Goal: Find contact information: Find contact information

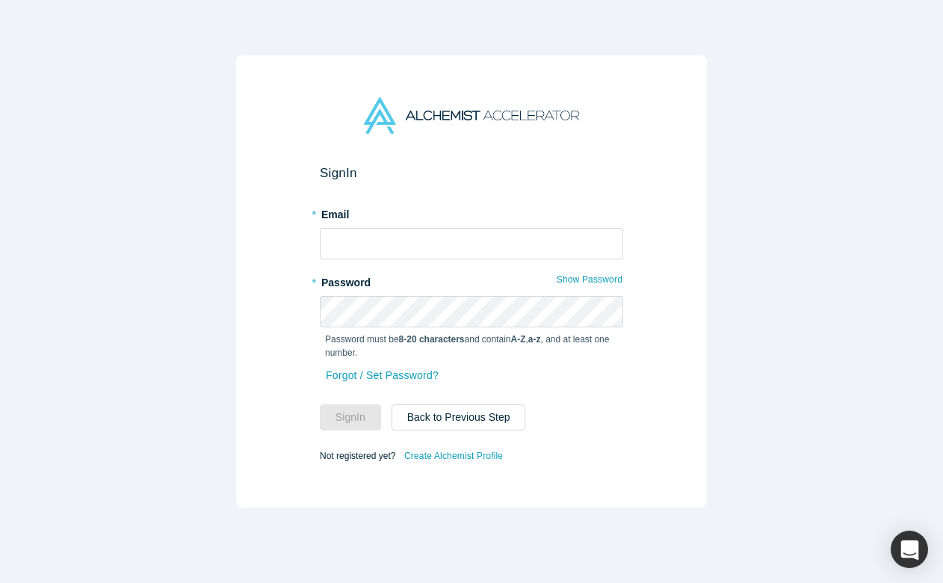
click at [445, 265] on form "Sign In * Email * Password Show Password Password must be 8-20 characters and c…" at bounding box center [471, 315] width 303 height 300
type input "[PERSON_NAME][EMAIL_ADDRESS][DOMAIN_NAME]"
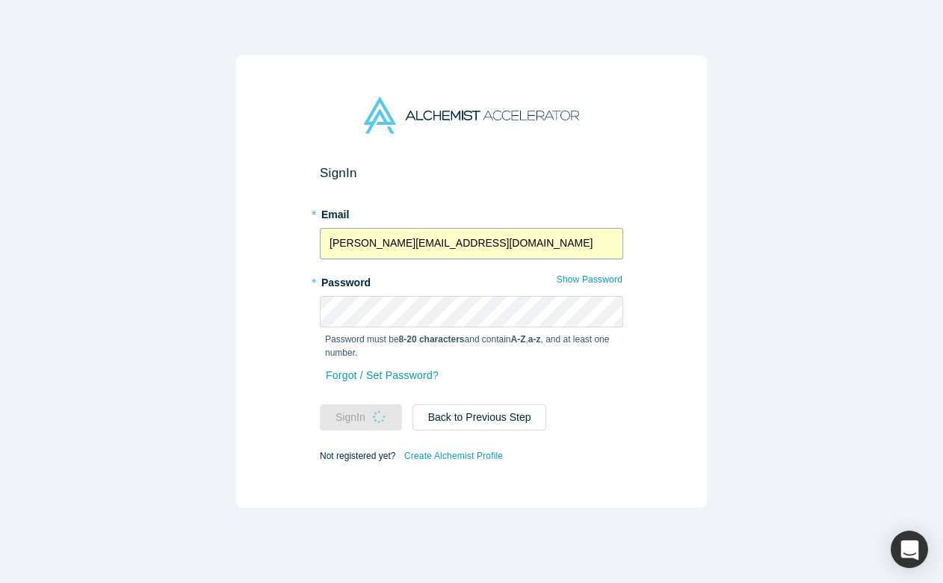
click at [438, 252] on input "[PERSON_NAME][EMAIL_ADDRESS][DOMAIN_NAME]" at bounding box center [471, 243] width 303 height 31
click at [282, 312] on div "Sign In * Email [PERSON_NAME][EMAIL_ADDRESS][DOMAIN_NAME] * Password Show Passw…" at bounding box center [471, 281] width 471 height 452
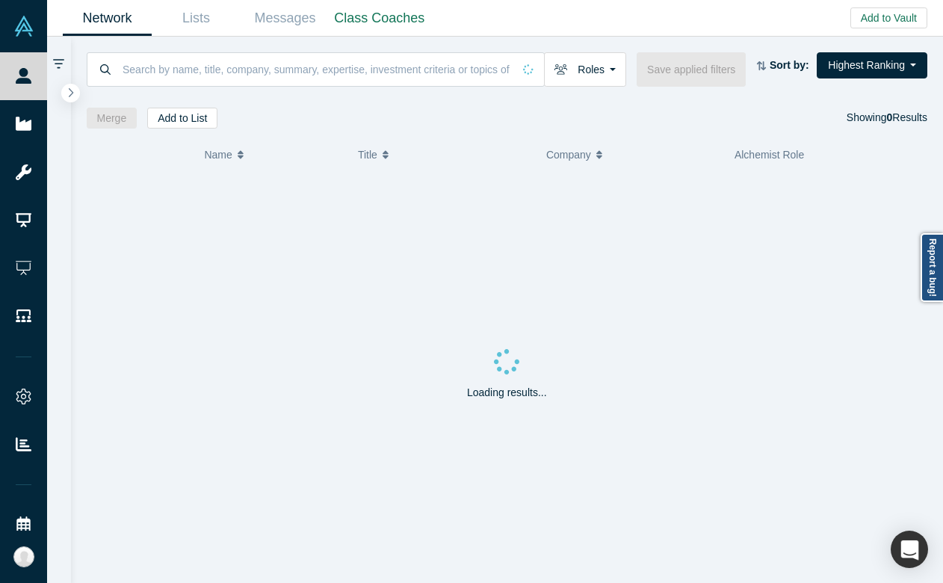
click at [79, 95] on div "Roles Founders Faculty Mentors Alumni Mentor Angels VCs Corporate Innovator Ser…" at bounding box center [507, 83] width 873 height 92
click at [71, 95] on icon "button" at bounding box center [71, 92] width 5 height 10
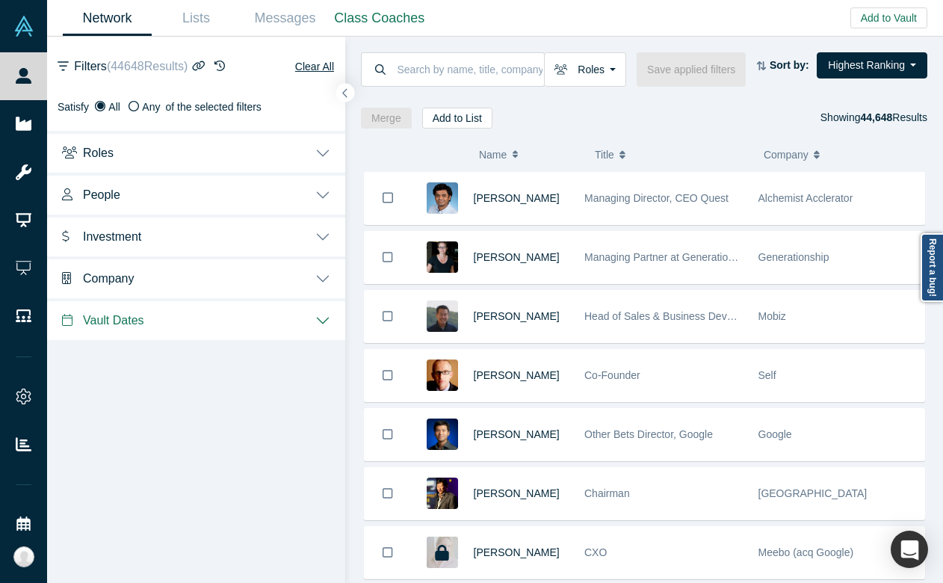
click at [181, 197] on button "People" at bounding box center [196, 194] width 298 height 42
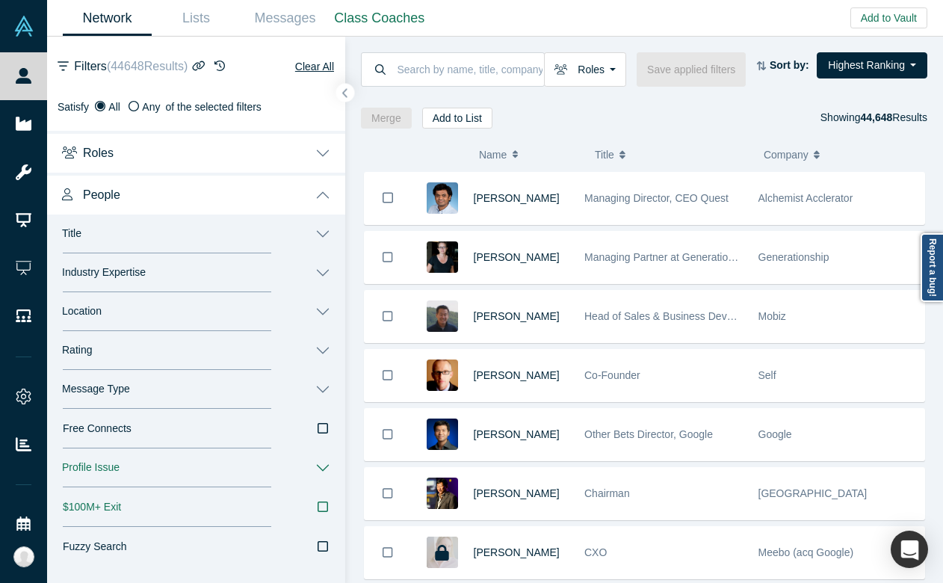
scroll to position [34, 0]
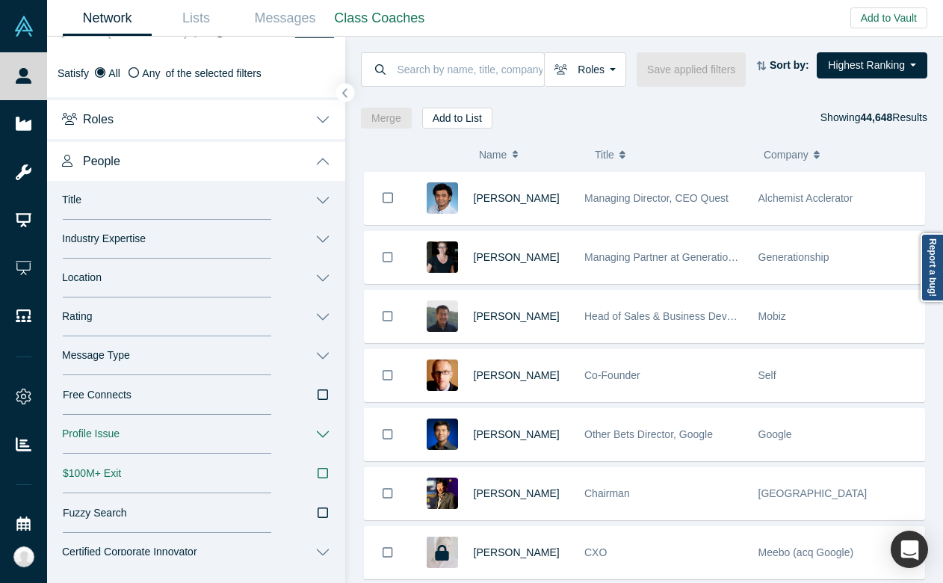
click at [162, 241] on button "Industry Expertise" at bounding box center [196, 239] width 298 height 39
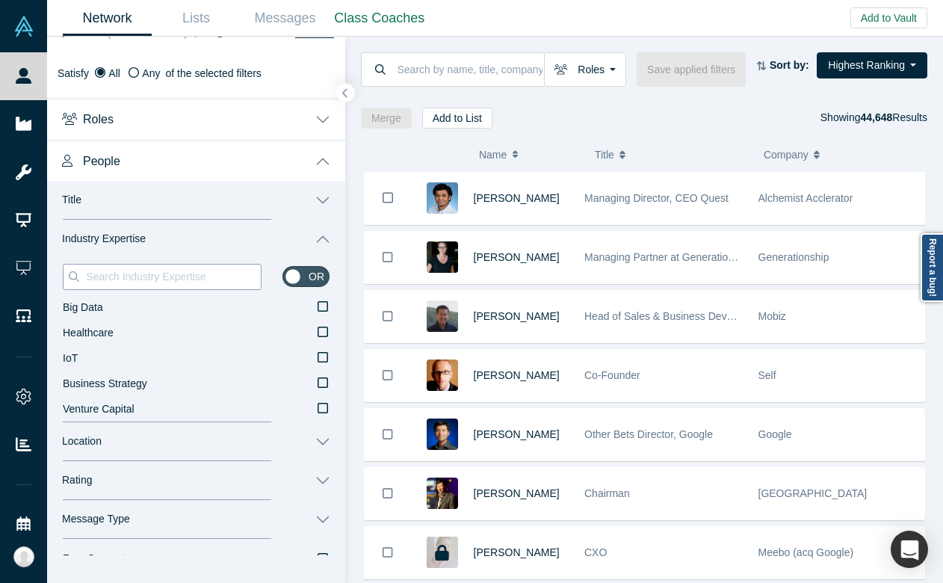
click at [143, 283] on input at bounding box center [172, 276] width 176 height 19
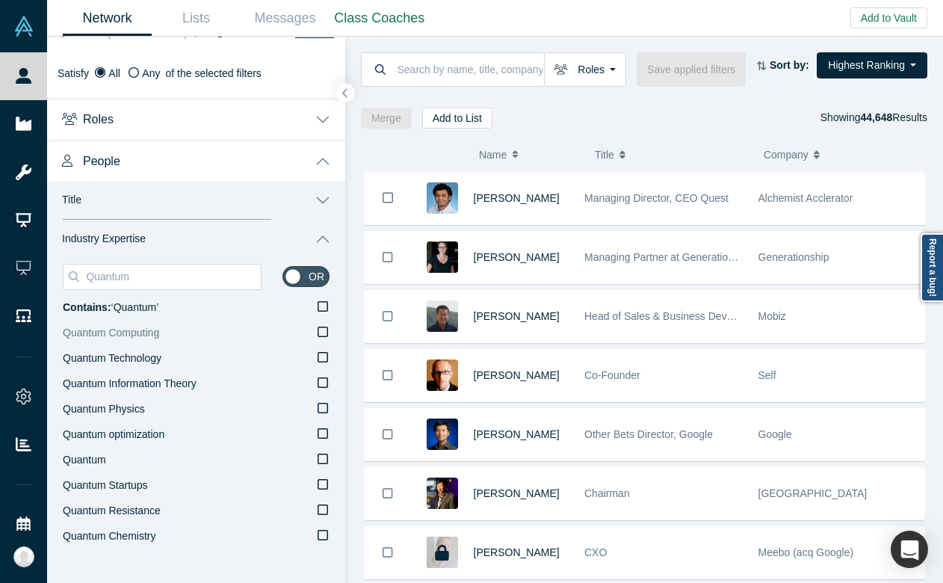
type input "Quantum"
click at [148, 328] on span "Quantum Computing" at bounding box center [111, 332] width 96 height 12
click at [0, 0] on input "Quantum Computing" at bounding box center [0, 0] width 0 height 0
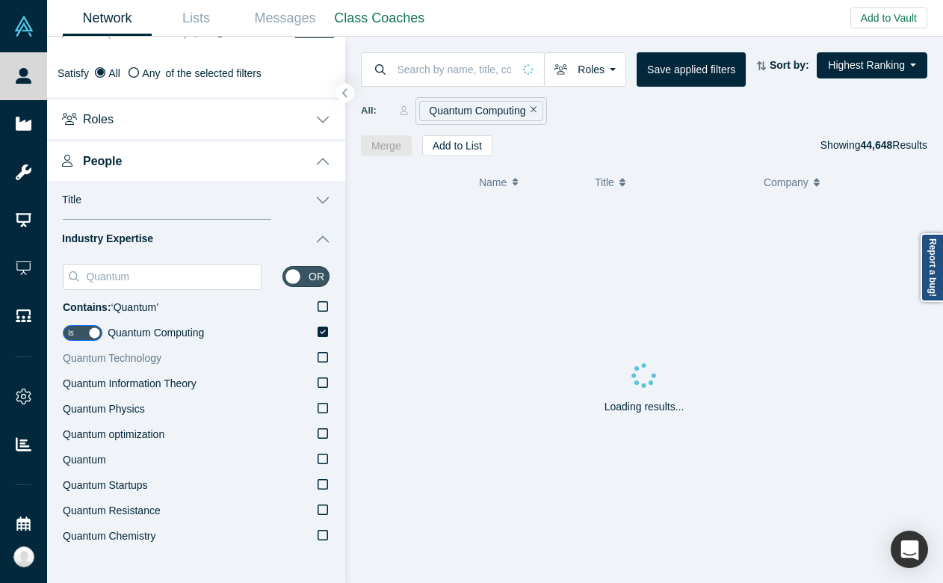
click at [149, 360] on span "Quantum Technology" at bounding box center [112, 358] width 99 height 12
click at [0, 0] on input "Quantum Technology" at bounding box center [0, 0] width 0 height 0
click at [152, 381] on span "Quantum Information Theory" at bounding box center [130, 383] width 134 height 12
click at [0, 0] on input "Quantum Information Theory" at bounding box center [0, 0] width 0 height 0
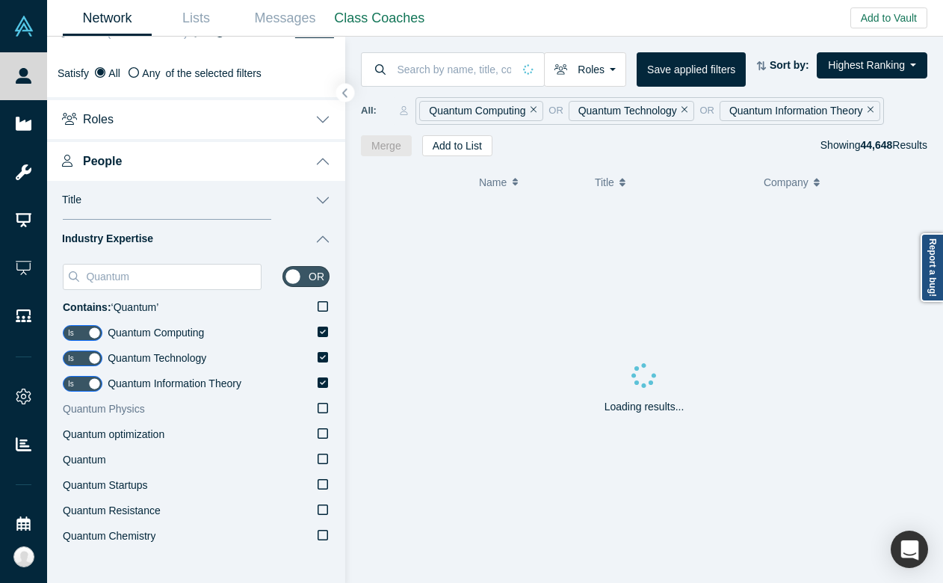
click at [151, 412] on label "Quantum Physics" at bounding box center [196, 409] width 267 height 25
click at [0, 0] on input "Quantum Physics" at bounding box center [0, 0] width 0 height 0
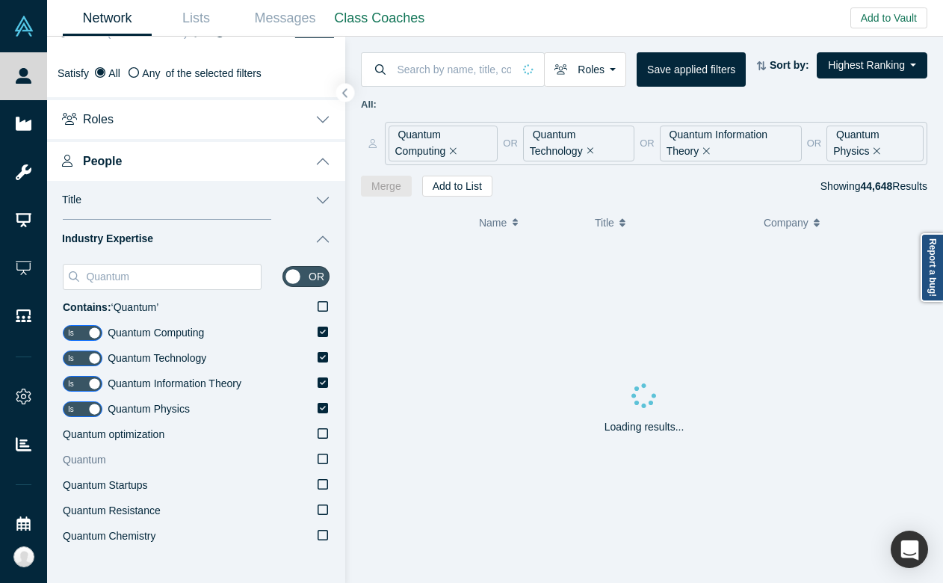
click at [150, 451] on label "Quantum" at bounding box center [196, 459] width 267 height 25
click at [0, 0] on input "Quantum" at bounding box center [0, 0] width 0 height 0
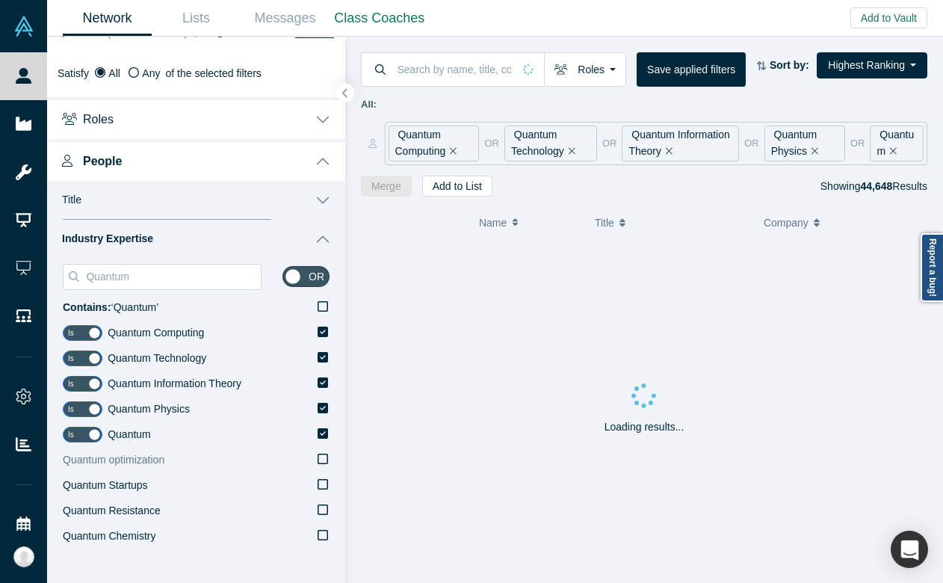
click at [149, 456] on span "Quantum optimization" at bounding box center [114, 459] width 102 height 12
click at [0, 0] on input "Quantum optimization" at bounding box center [0, 0] width 0 height 0
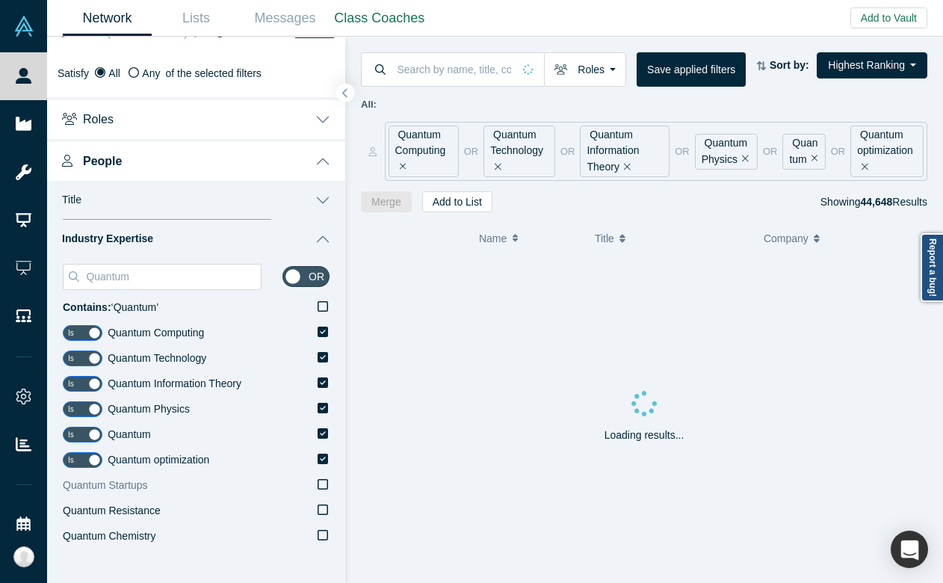
click at [145, 492] on div "Quantum Startups" at bounding box center [105, 485] width 85 height 16
click at [0, 0] on input "Quantum Startups" at bounding box center [0, 0] width 0 height 0
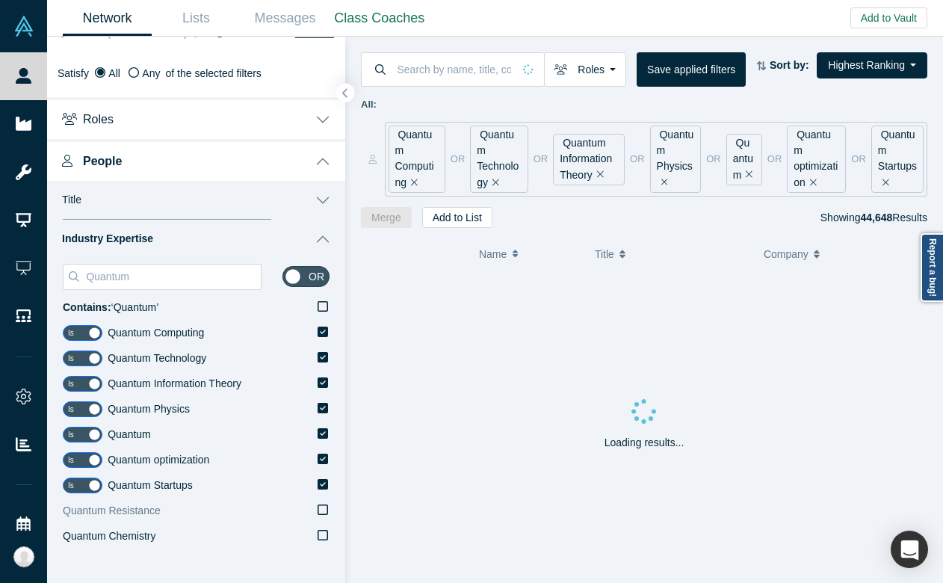
click at [145, 511] on span "Quantum Resistance" at bounding box center [112, 510] width 98 height 12
click at [0, 0] on input "Quantum Resistance" at bounding box center [0, 0] width 0 height 0
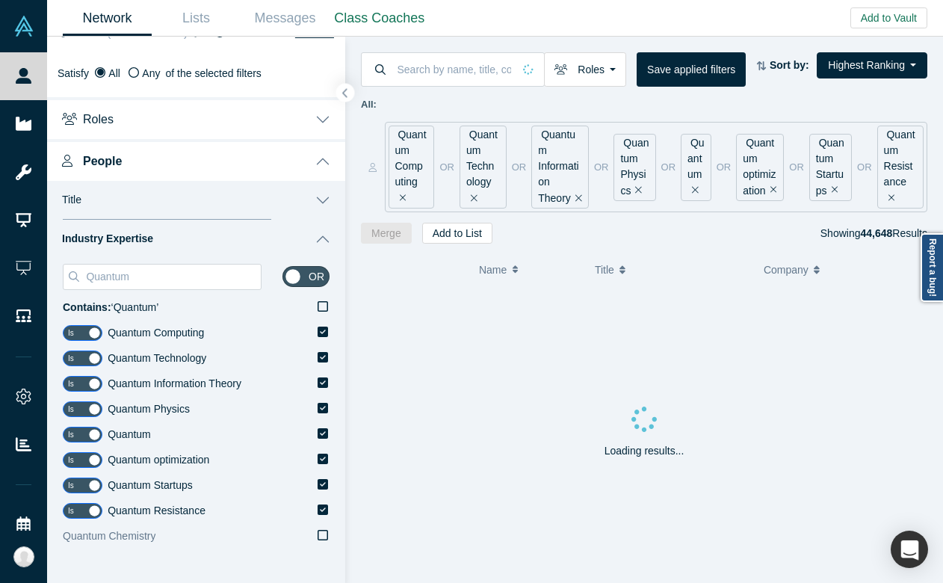
click at [146, 537] on span "Quantum Chemistry" at bounding box center [109, 536] width 93 height 12
click at [0, 0] on input "Quantum Chemistry" at bounding box center [0, 0] width 0 height 0
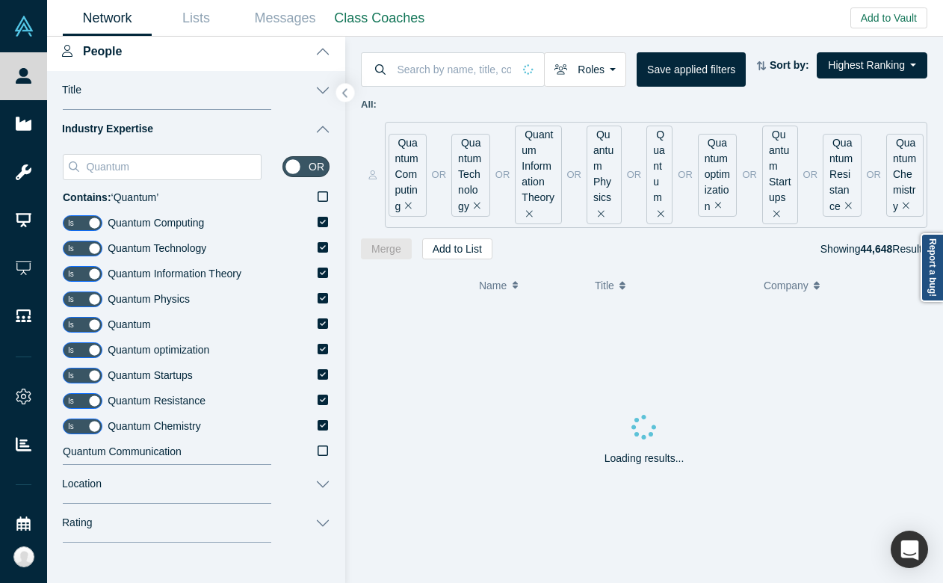
scroll to position [146, 0]
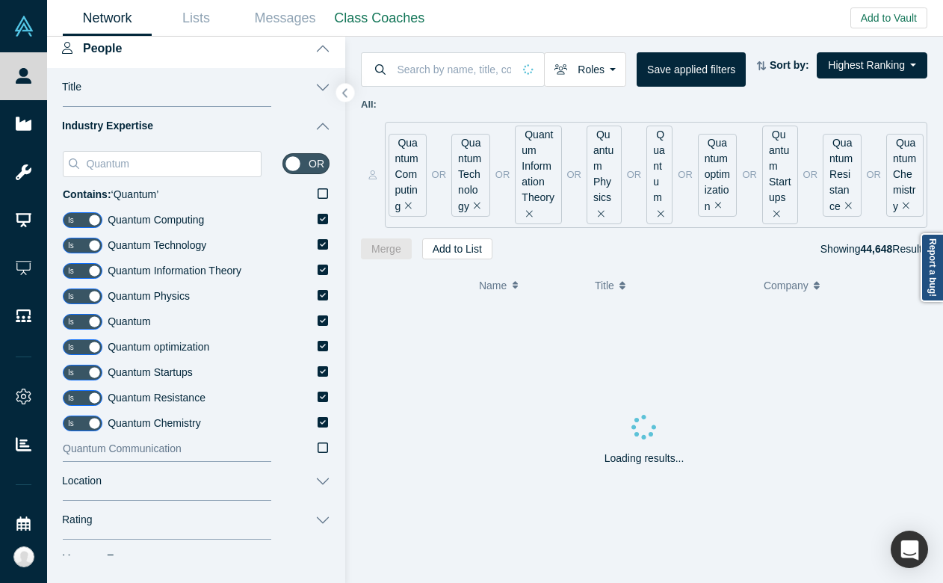
click at [148, 455] on div "Quantum Communication" at bounding box center [122, 449] width 119 height 16
click at [0, 0] on input "Quantum Communication" at bounding box center [0, 0] width 0 height 0
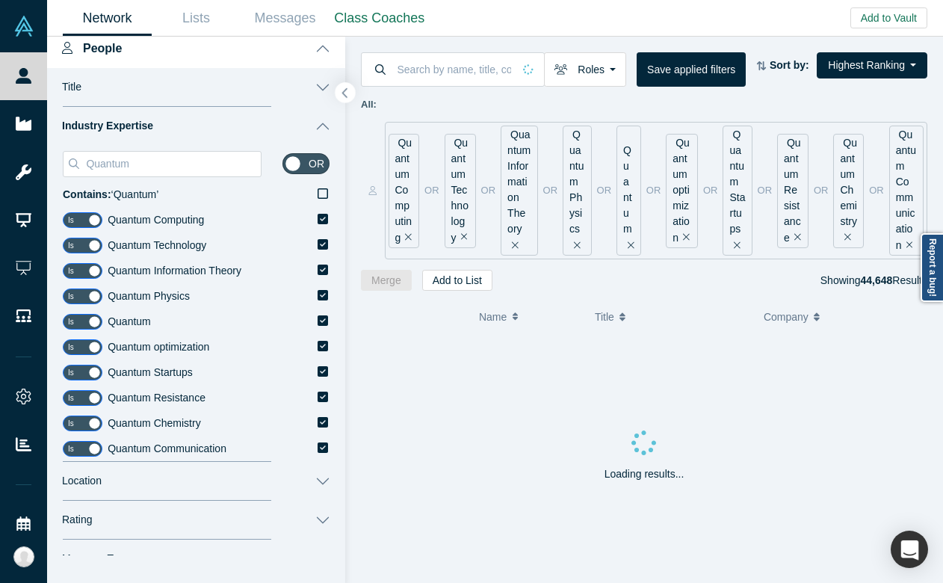
click at [338, 93] on button "button" at bounding box center [345, 93] width 20 height 20
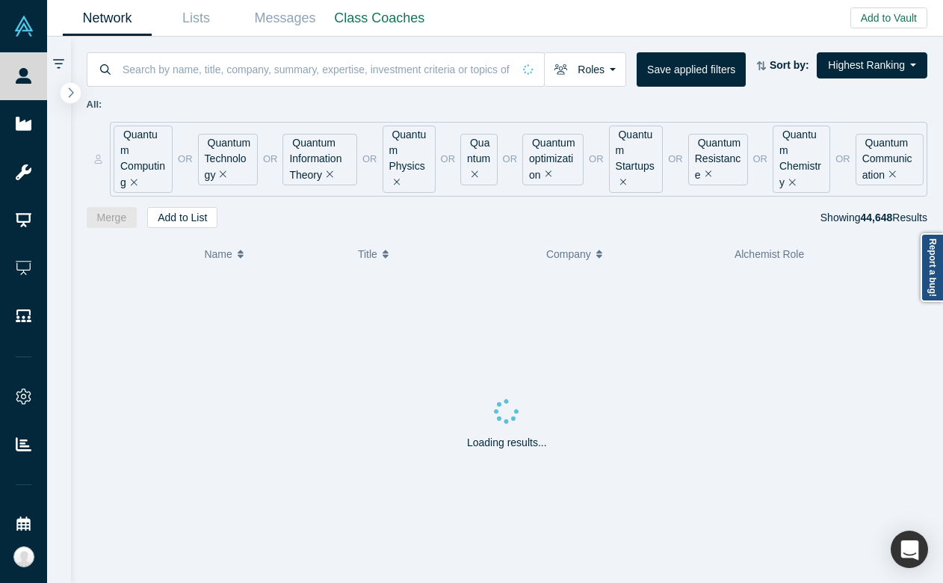
scroll to position [0, 0]
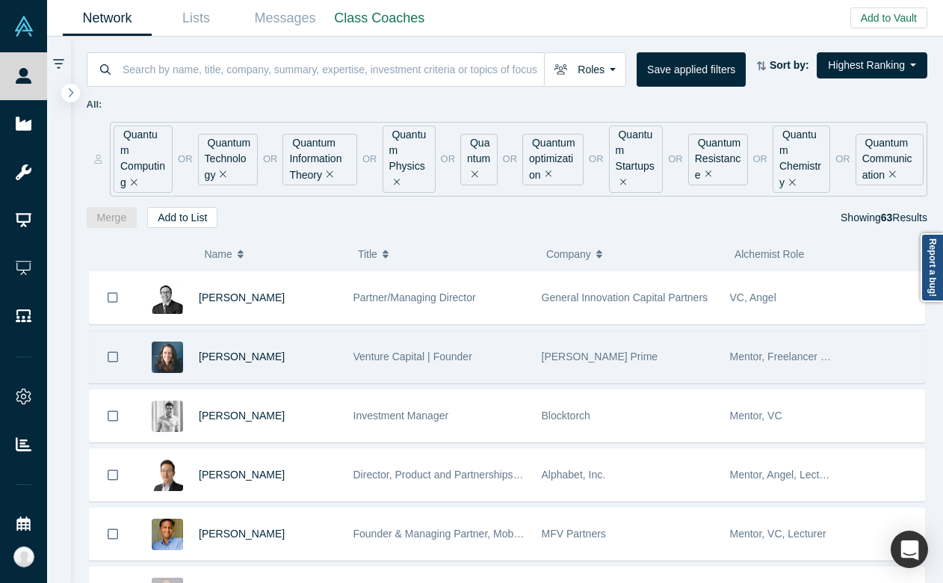
click at [657, 356] on div "[PERSON_NAME] Prime" at bounding box center [628, 357] width 173 height 52
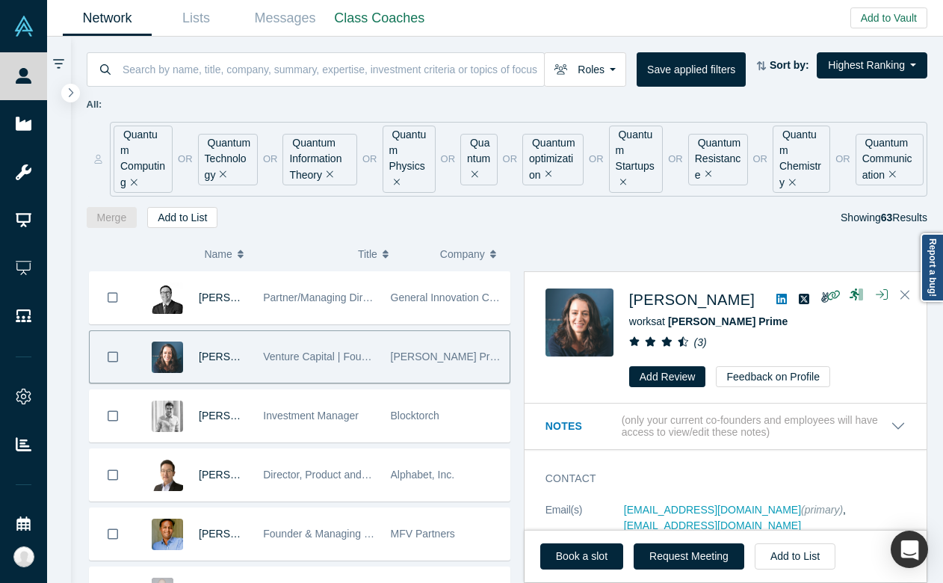
drag, startPoint x: 785, startPoint y: 303, endPoint x: 618, endPoint y: 295, distance: 167.5
click at [618, 295] on div "[PERSON_NAME] works at [PERSON_NAME] Prime ( 3 ) Add Review Feedback on Profile" at bounding box center [727, 337] width 365 height 99
copy div "[PERSON_NAME]"
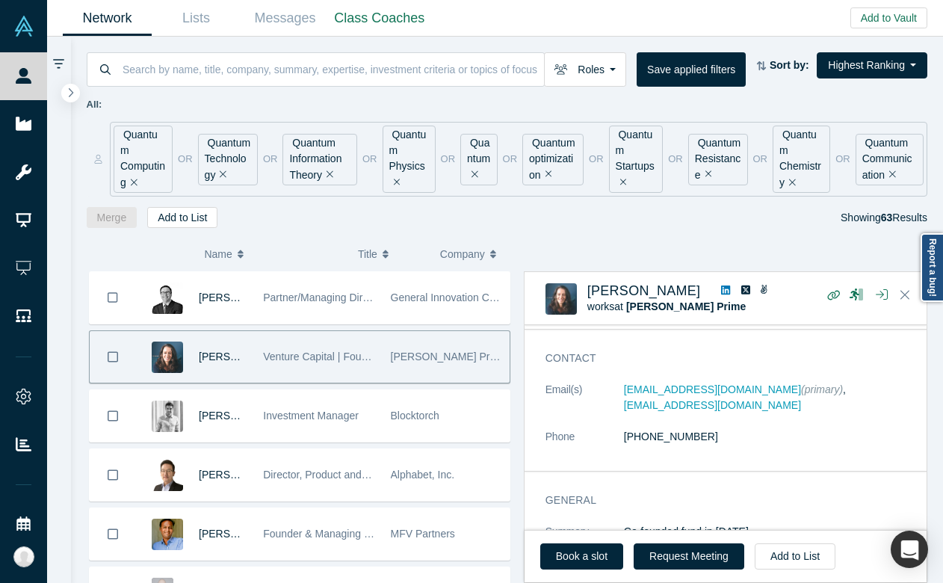
scroll to position [43, 0]
copy link "[EMAIL_ADDRESS][DOMAIN_NAME]"
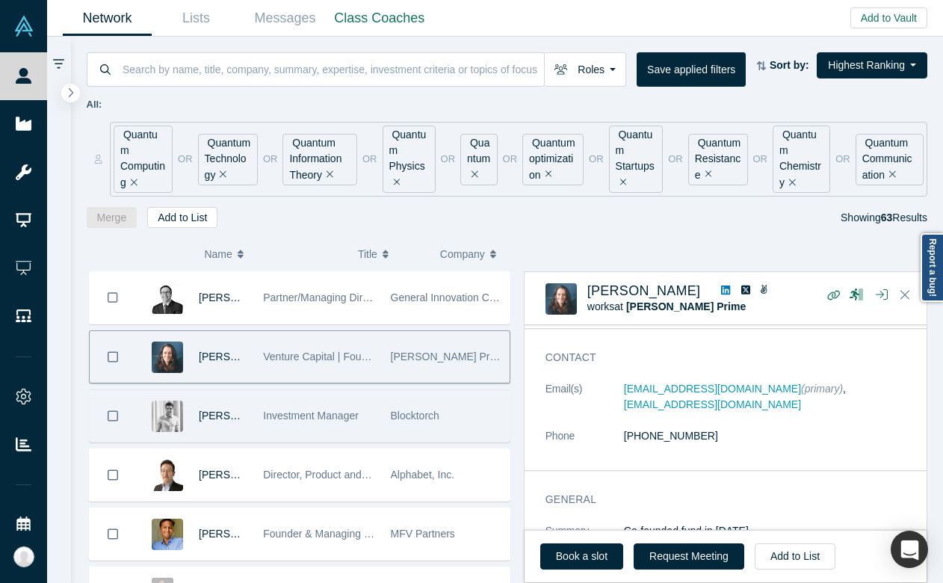
click at [312, 430] on div "Investment Manager" at bounding box center [318, 416] width 111 height 52
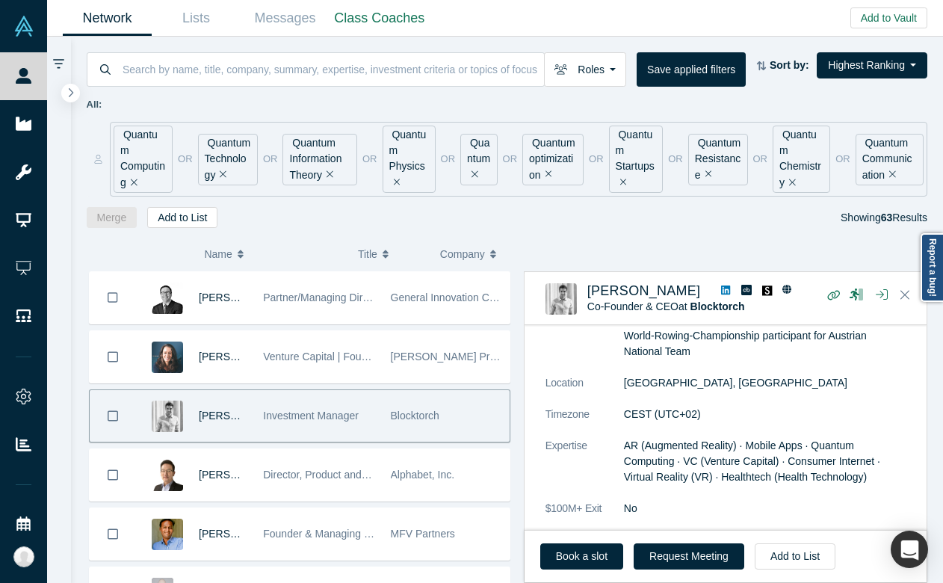
scroll to position [289, 0]
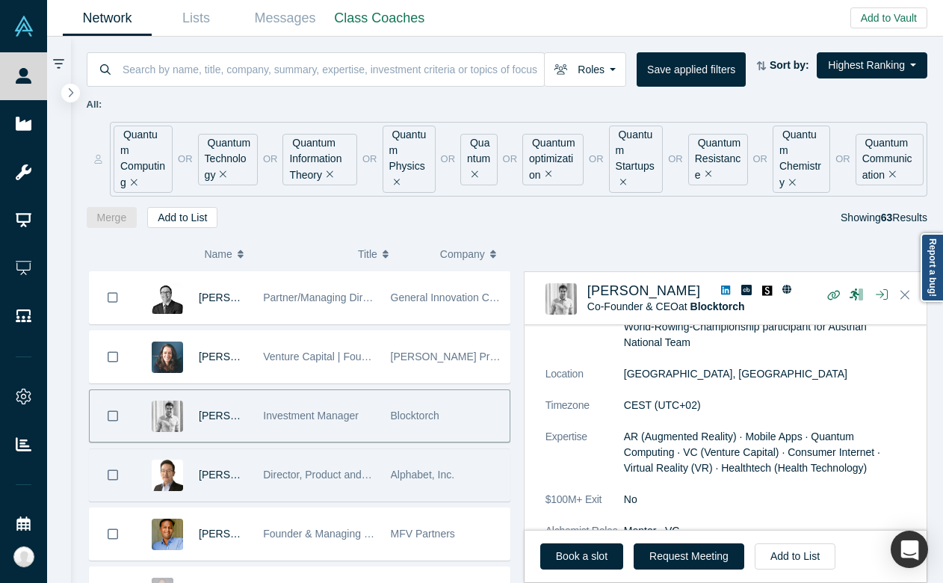
click at [313, 488] on div "Director, Product and Partnerships at [URL]" at bounding box center [318, 475] width 111 height 52
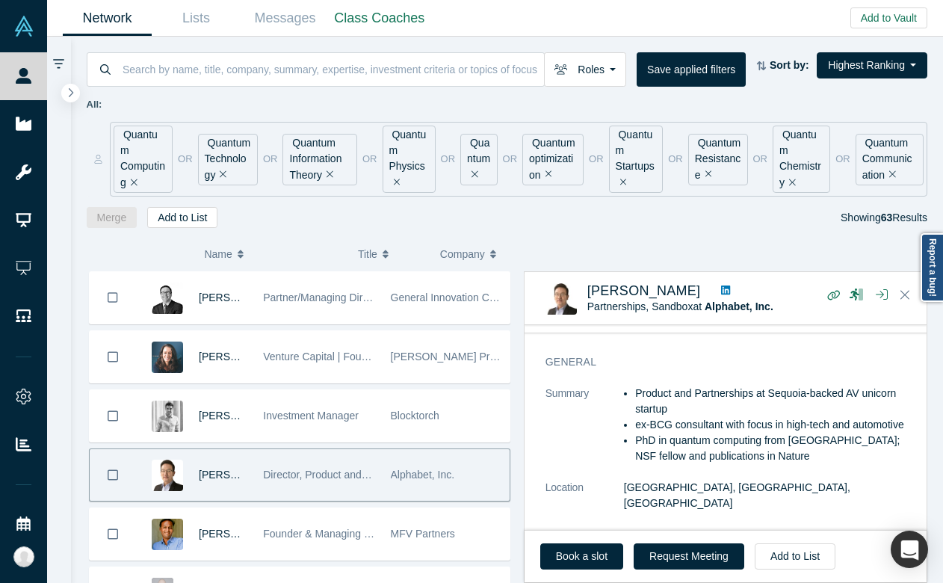
scroll to position [87, 0]
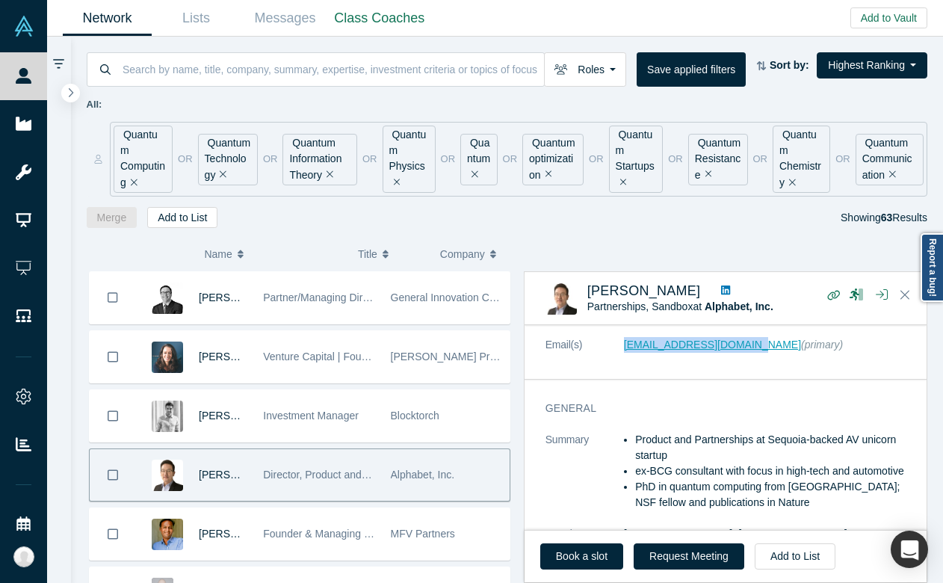
copy link "[EMAIL_ADDRESS][DOMAIN_NAME]"
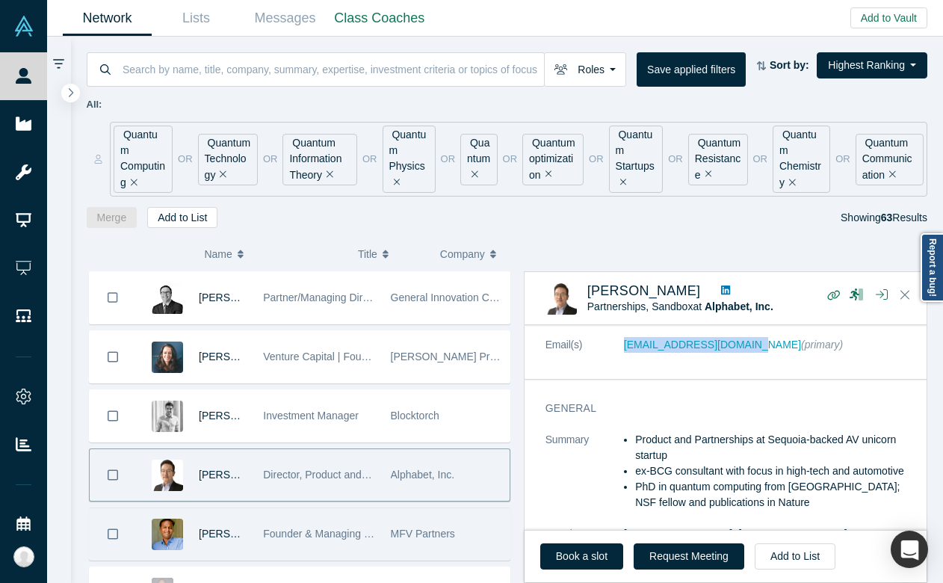
scroll to position [95, 0]
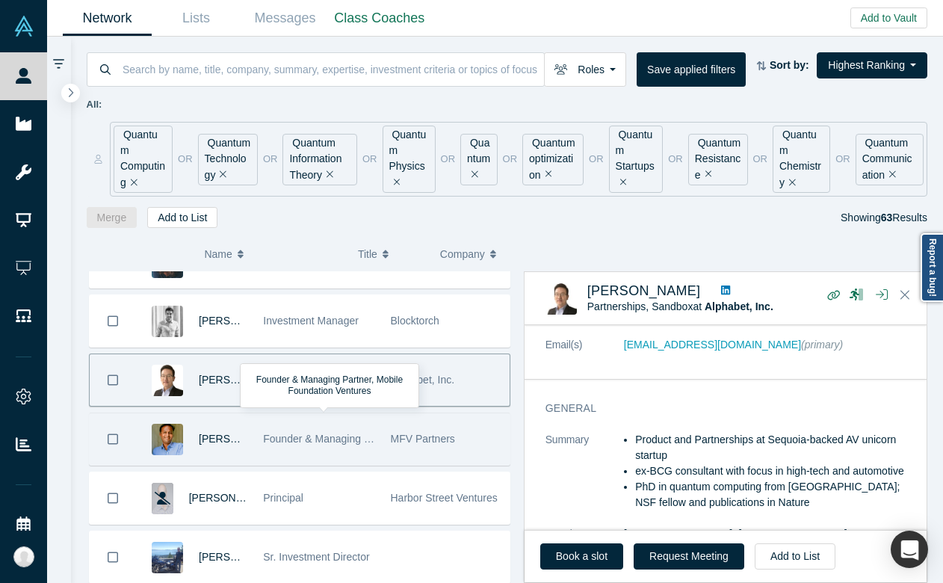
click at [295, 435] on span "Founder & Managing Partner, Mobile Foundation Ventures" at bounding box center [398, 439] width 270 height 12
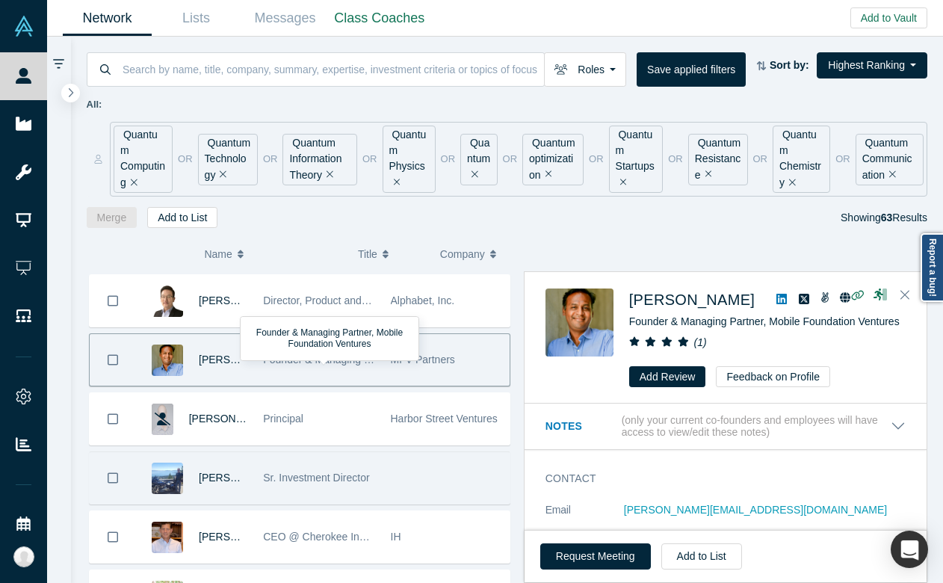
scroll to position [184, 0]
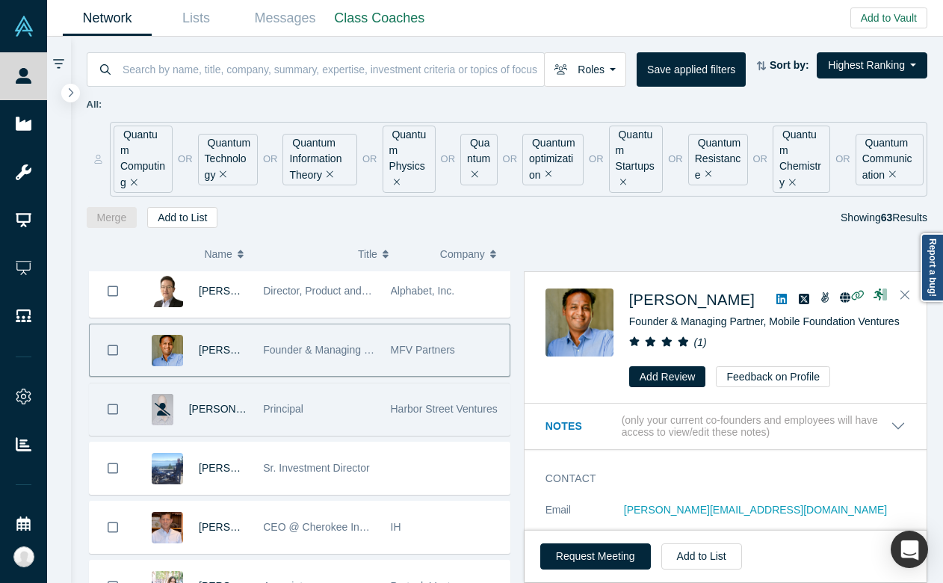
click at [327, 415] on div "Principal" at bounding box center [318, 409] width 111 height 52
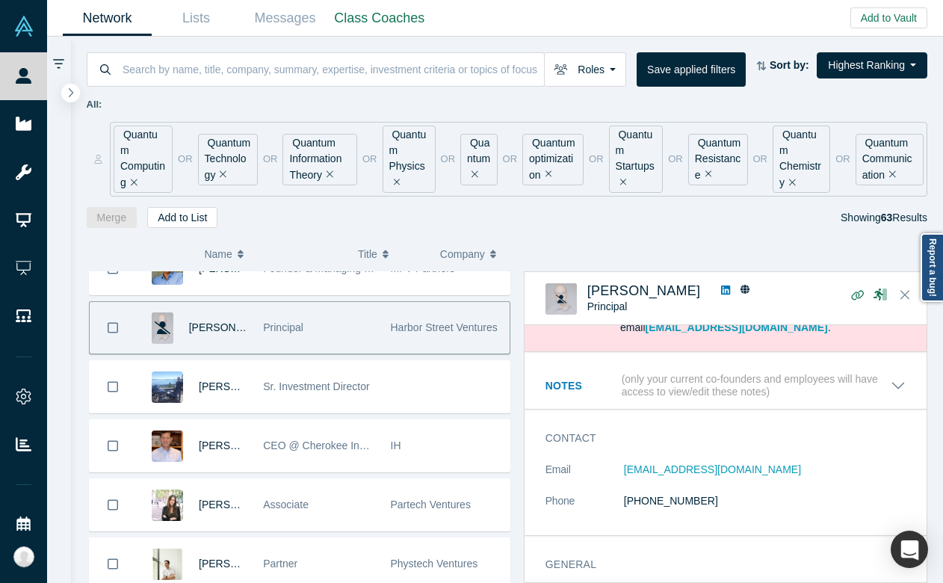
scroll to position [143, 0]
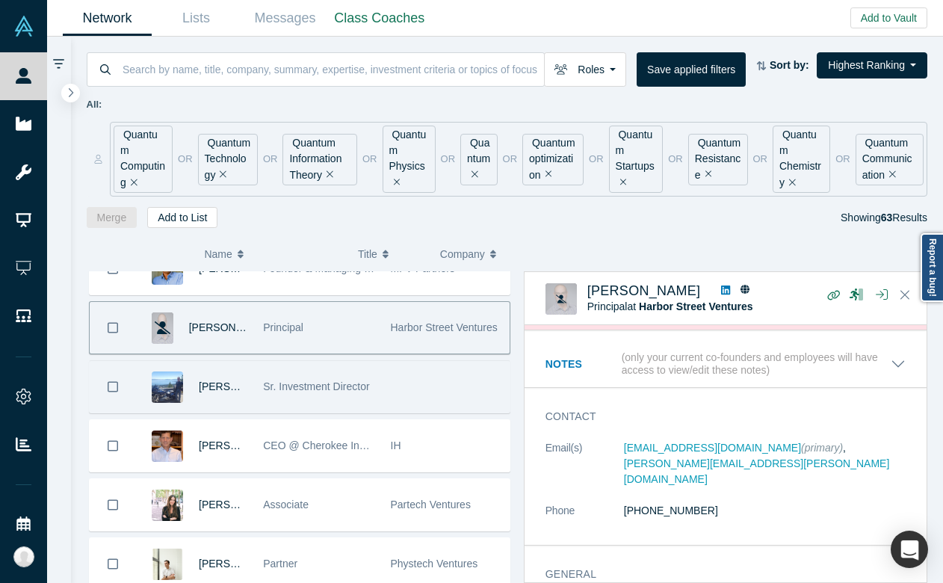
click at [342, 405] on div "Sr. Investment Director" at bounding box center [318, 387] width 111 height 52
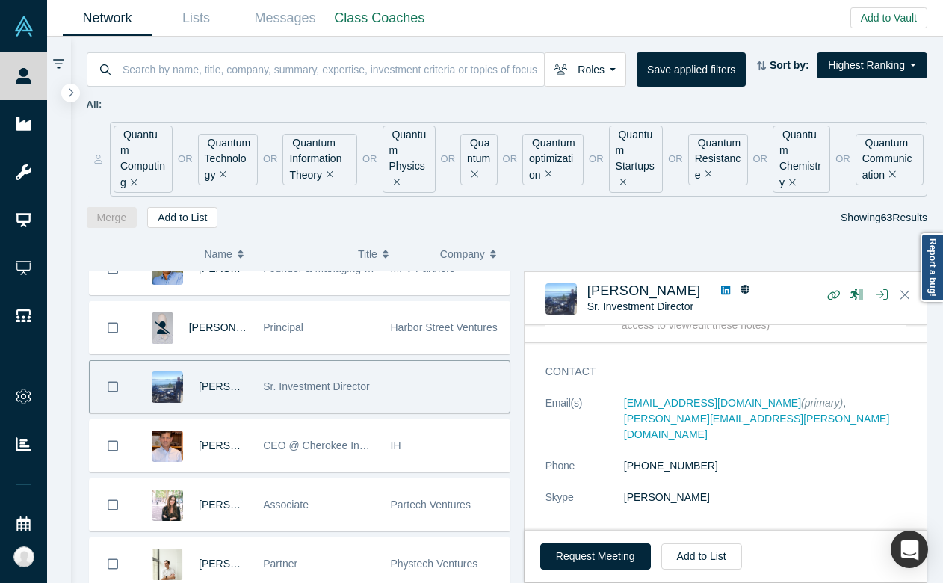
scroll to position [44, 0]
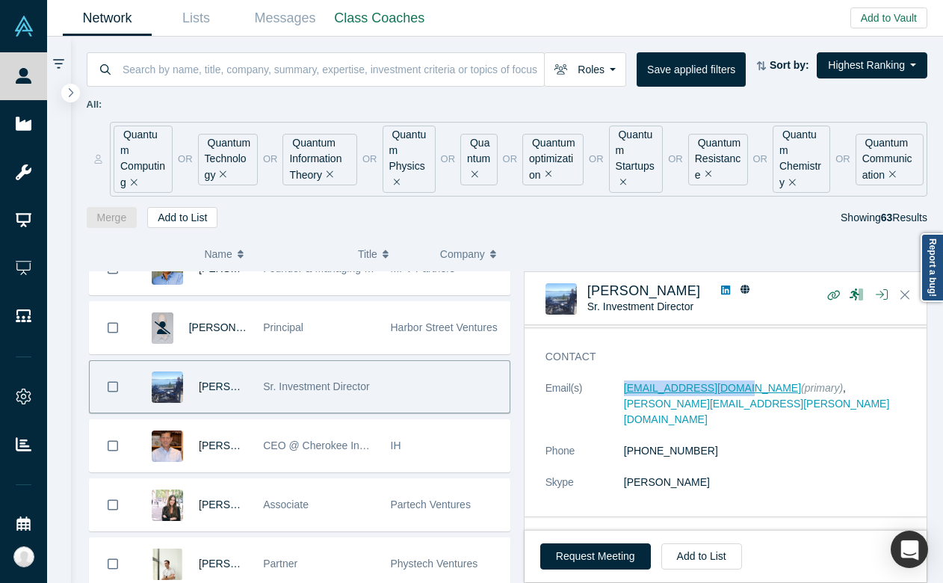
copy link "[EMAIL_ADDRESS][DOMAIN_NAME]"
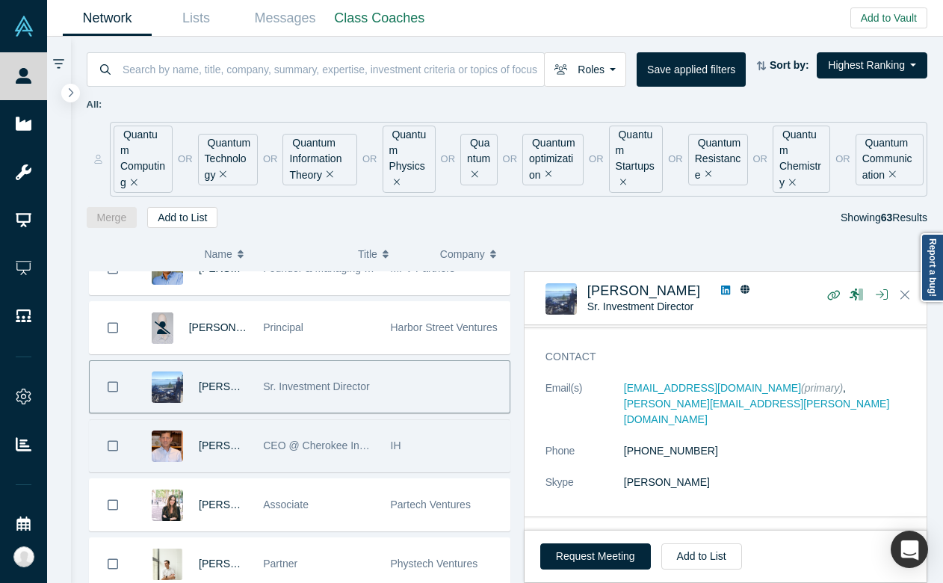
click at [321, 436] on div "CEO @ Cherokee Investment Partners" at bounding box center [318, 446] width 111 height 52
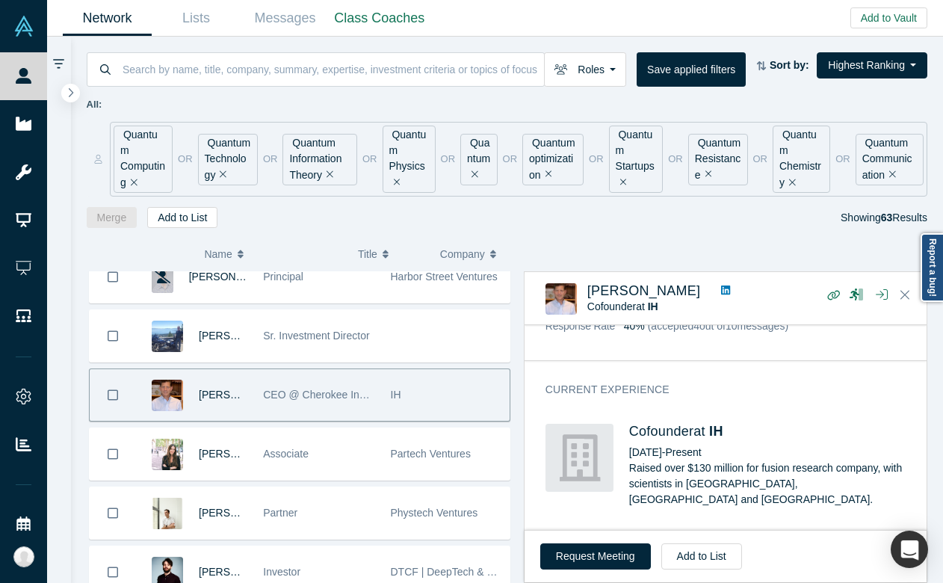
scroll to position [324, 0]
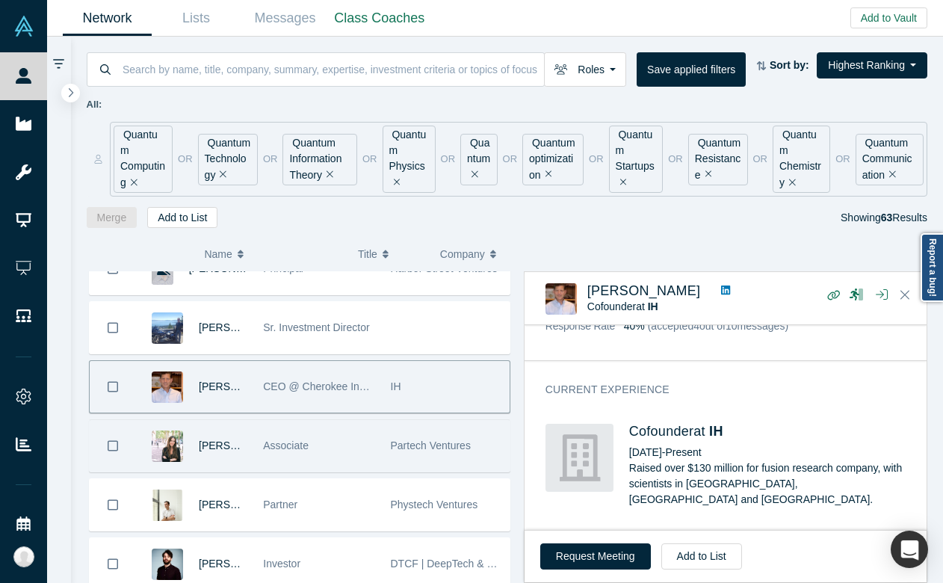
click at [315, 440] on div "Associate" at bounding box center [318, 446] width 111 height 52
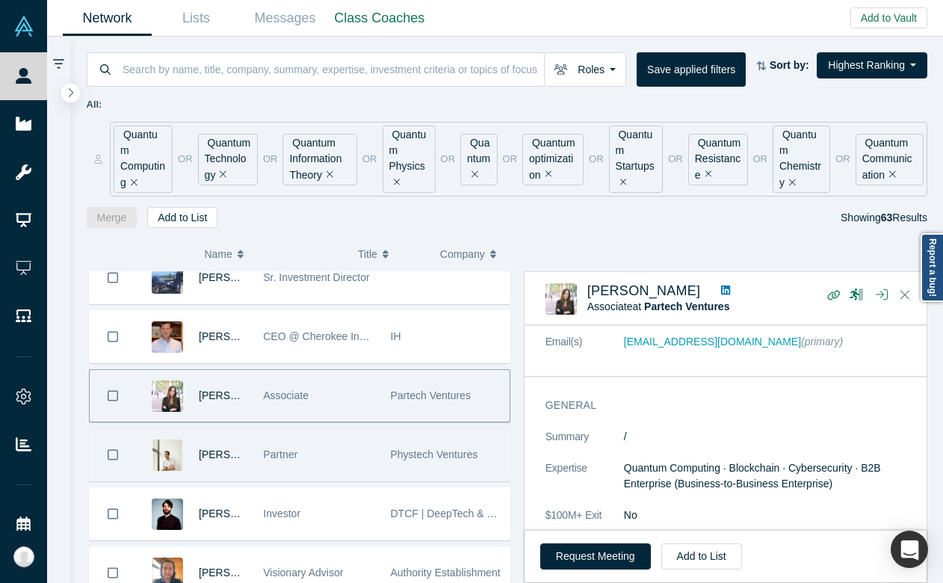
scroll to position [376, 0]
click at [293, 461] on div "Partner" at bounding box center [318, 453] width 111 height 52
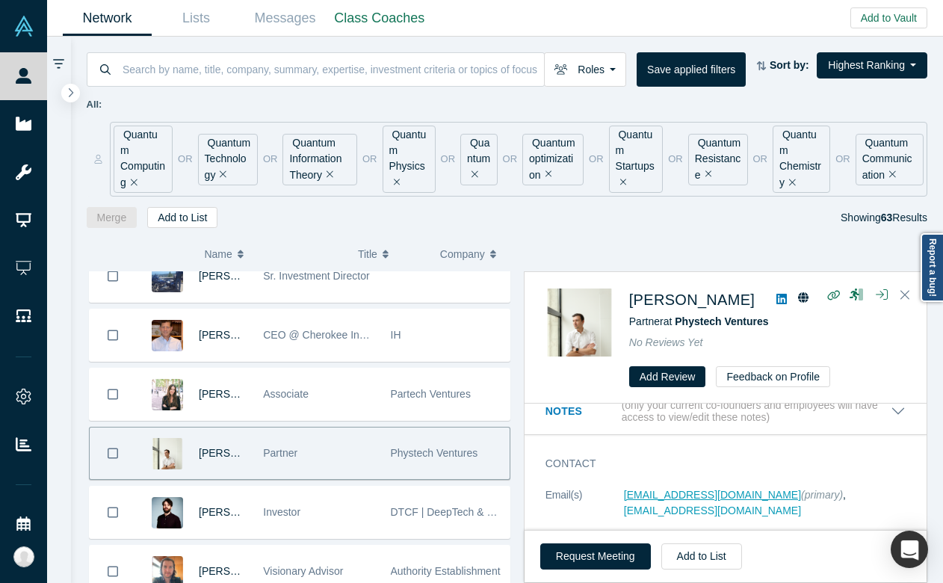
scroll to position [18, 0]
copy link "[EMAIL_ADDRESS][DOMAIN_NAME]"
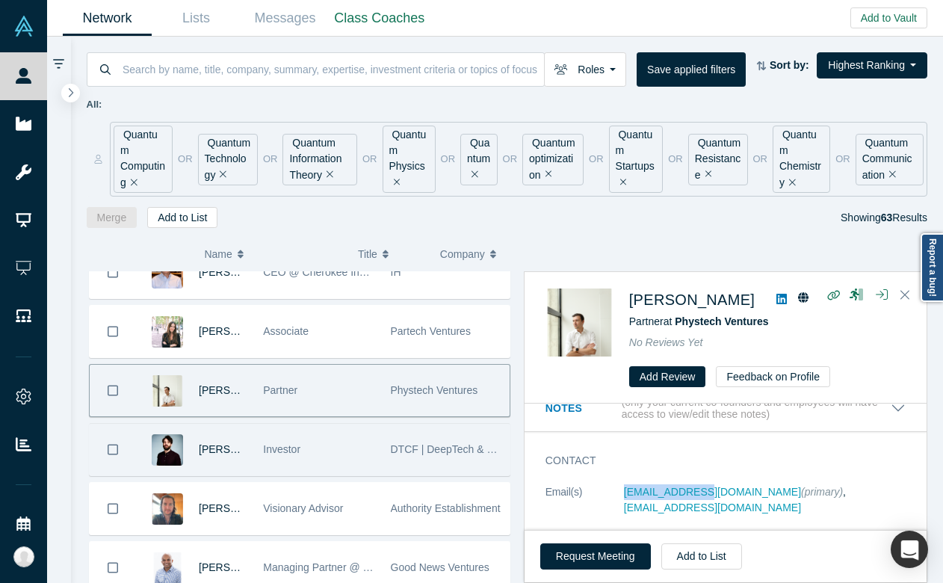
scroll to position [453, 0]
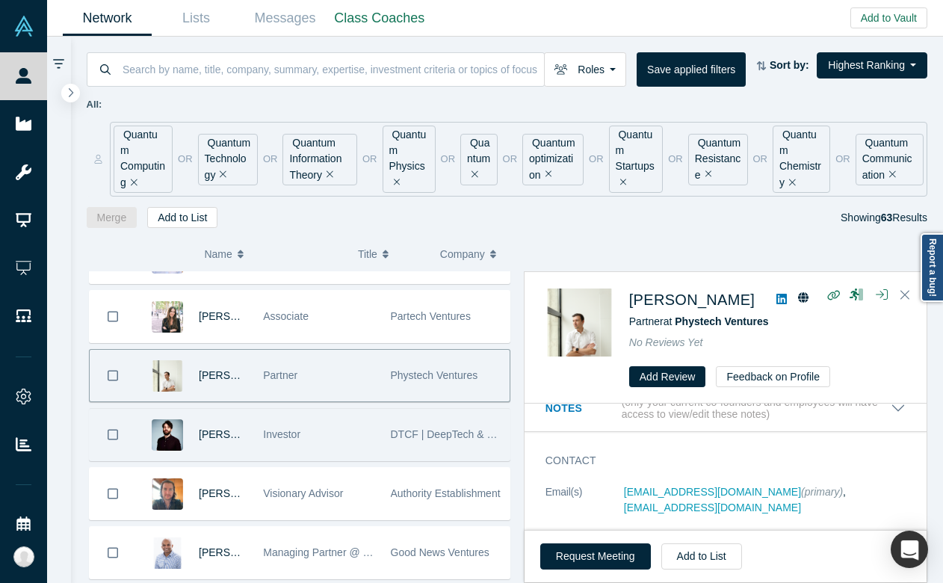
click at [278, 438] on span "Investor" at bounding box center [281, 434] width 37 height 12
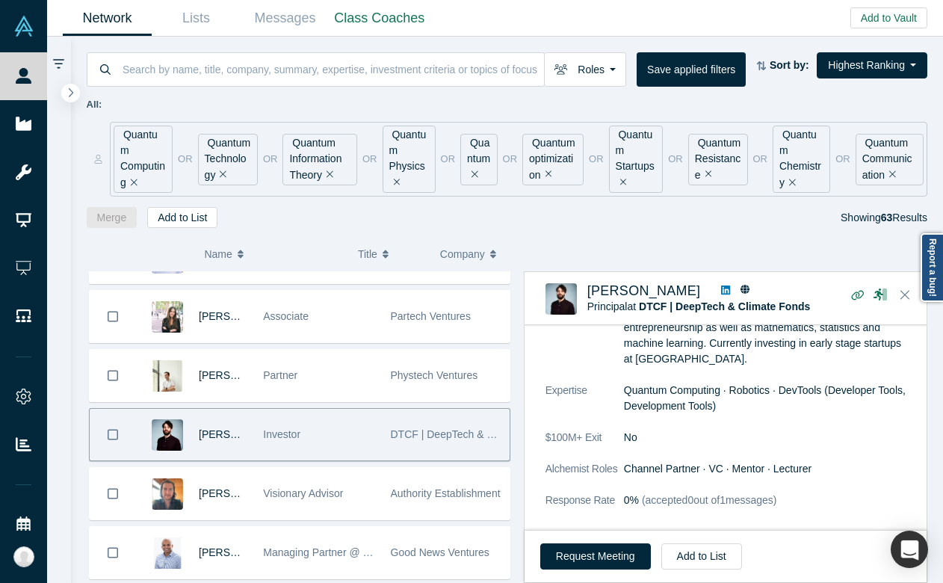
scroll to position [0, 0]
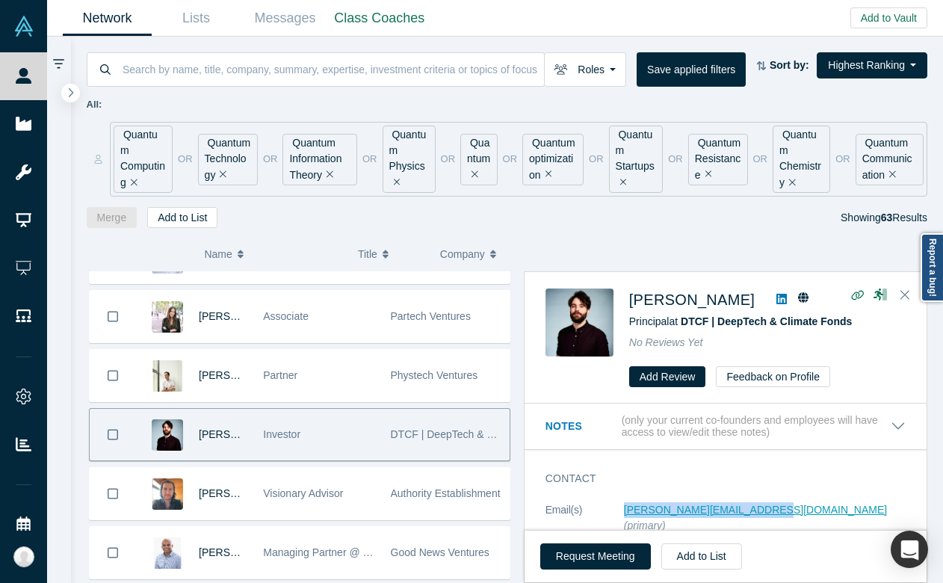
copy link "[PERSON_NAME][EMAIL_ADDRESS][DOMAIN_NAME]"
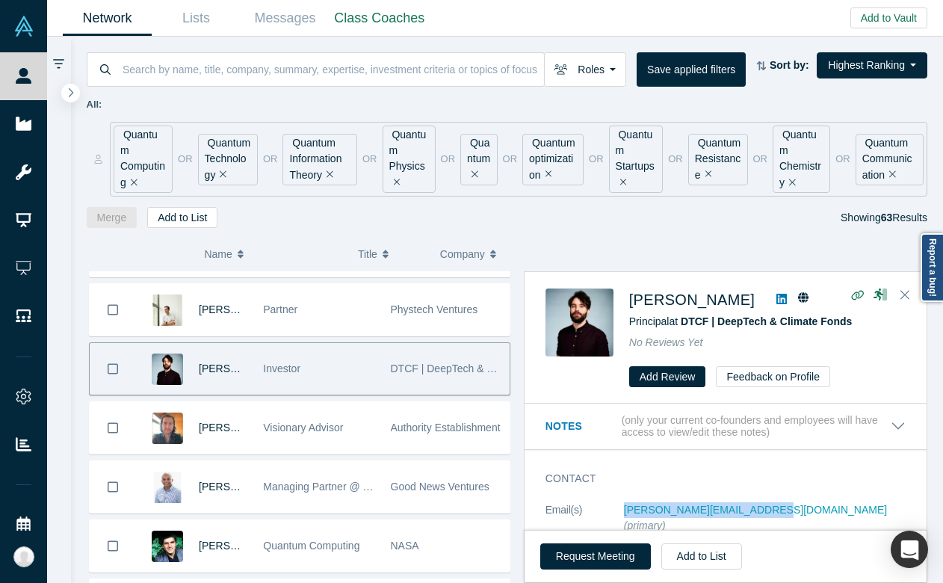
scroll to position [541, 0]
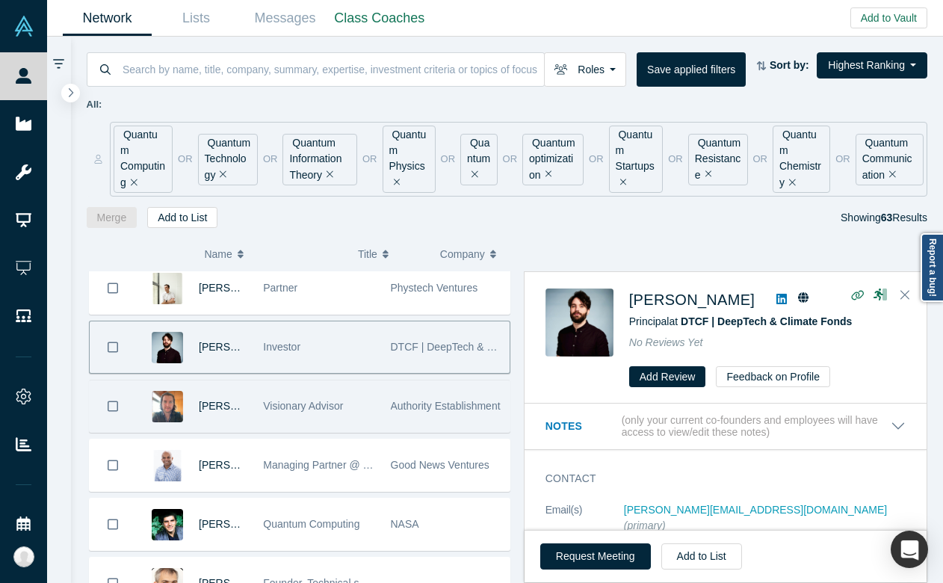
click at [301, 415] on div "Visionary Advisor" at bounding box center [318, 406] width 111 height 52
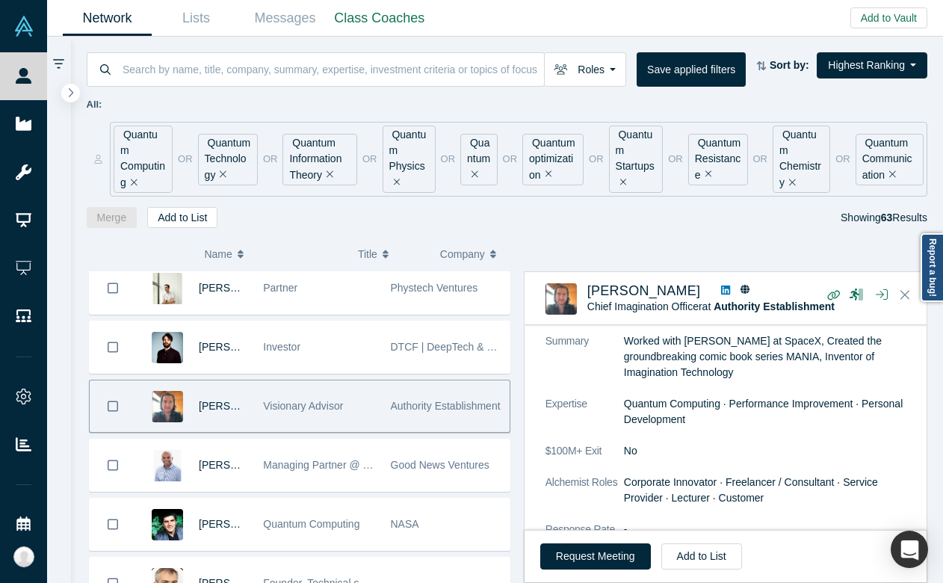
scroll to position [0, 0]
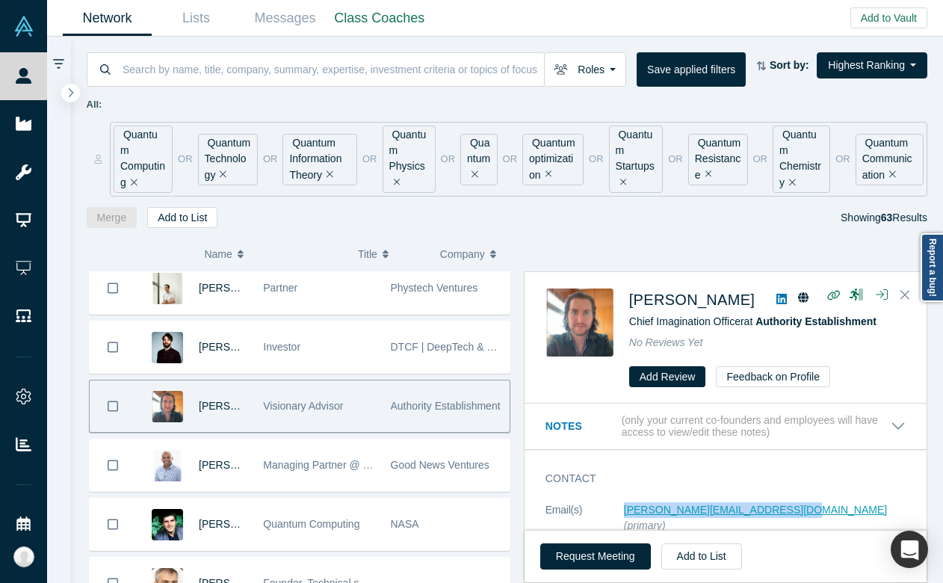
copy link "[PERSON_NAME][EMAIL_ADDRESS][DOMAIN_NAME]"
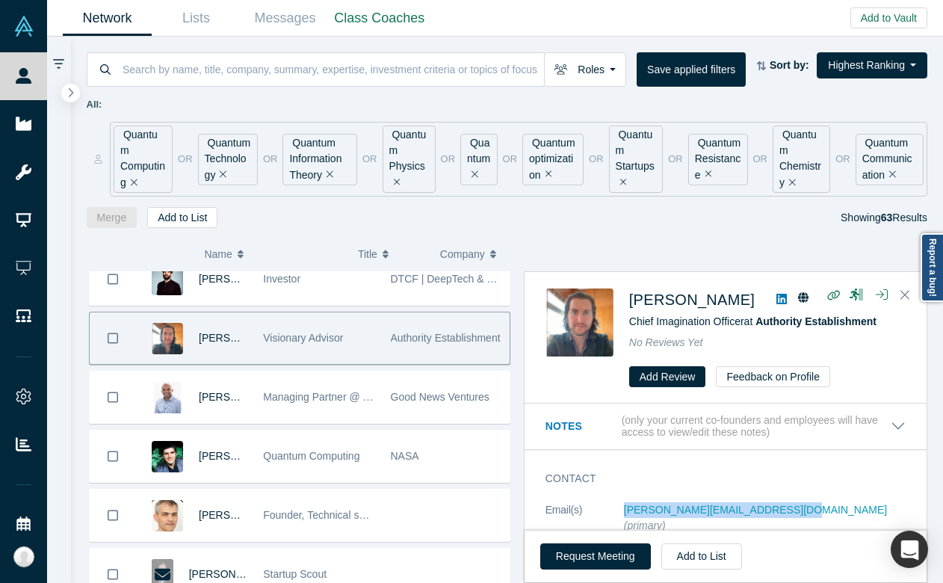
scroll to position [607, 0]
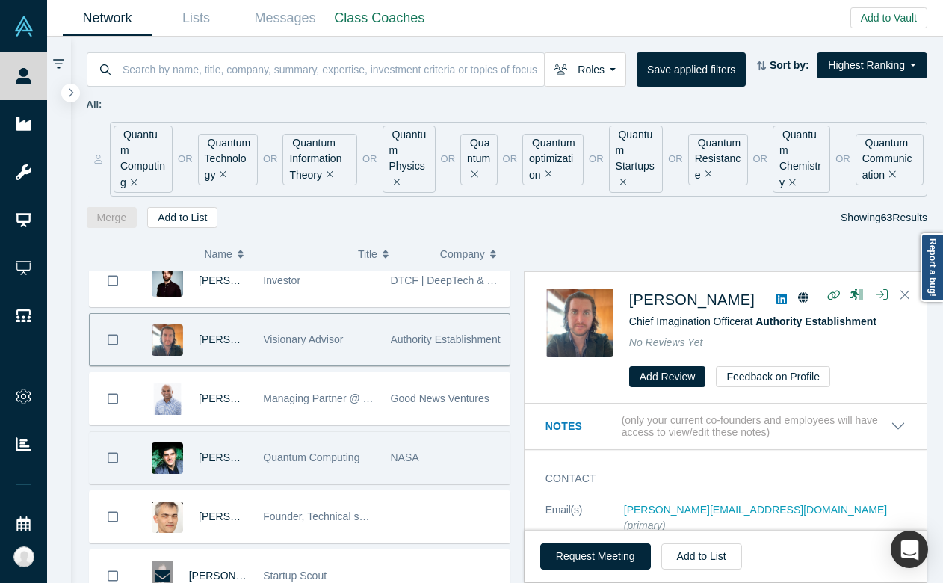
click at [306, 460] on span "Quantum Computing" at bounding box center [311, 457] width 96 height 12
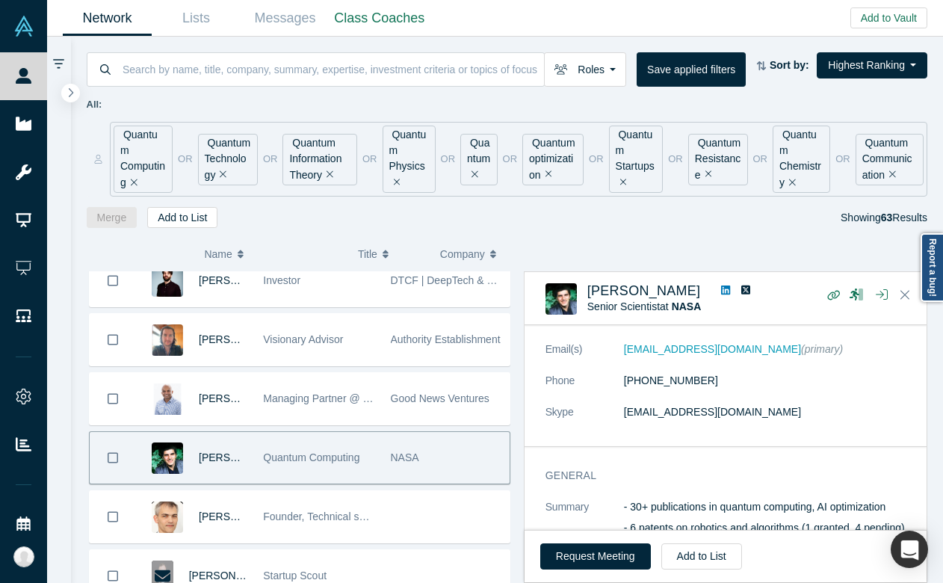
scroll to position [76, 0]
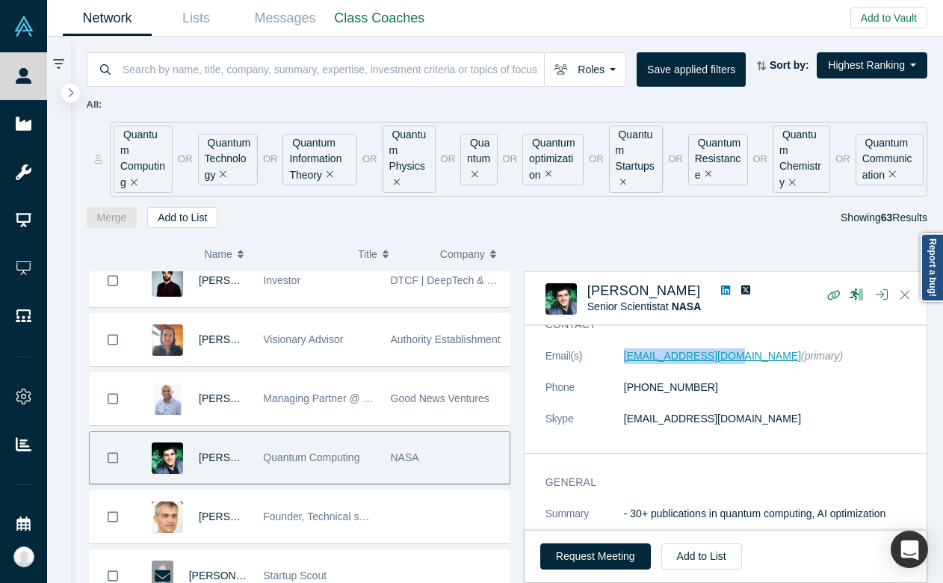
copy link "[EMAIL_ADDRESS][DOMAIN_NAME]"
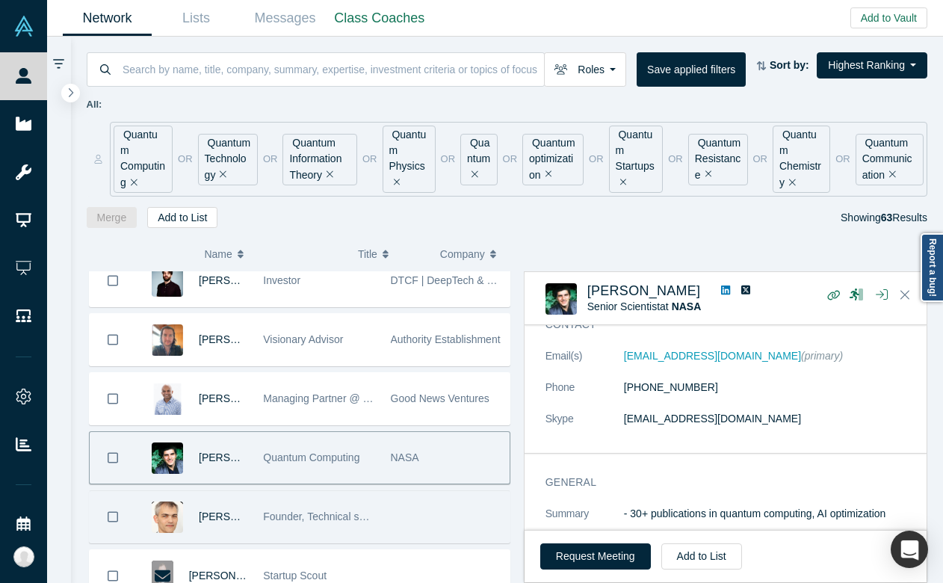
click at [352, 518] on span "Founder, Technical support and R&D Director" at bounding box center [368, 516] width 210 height 12
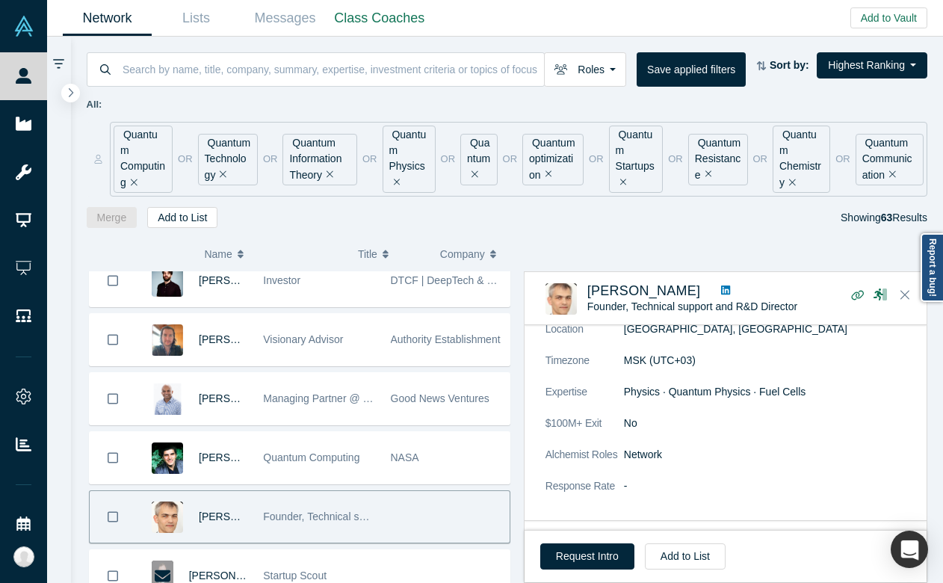
scroll to position [273, 0]
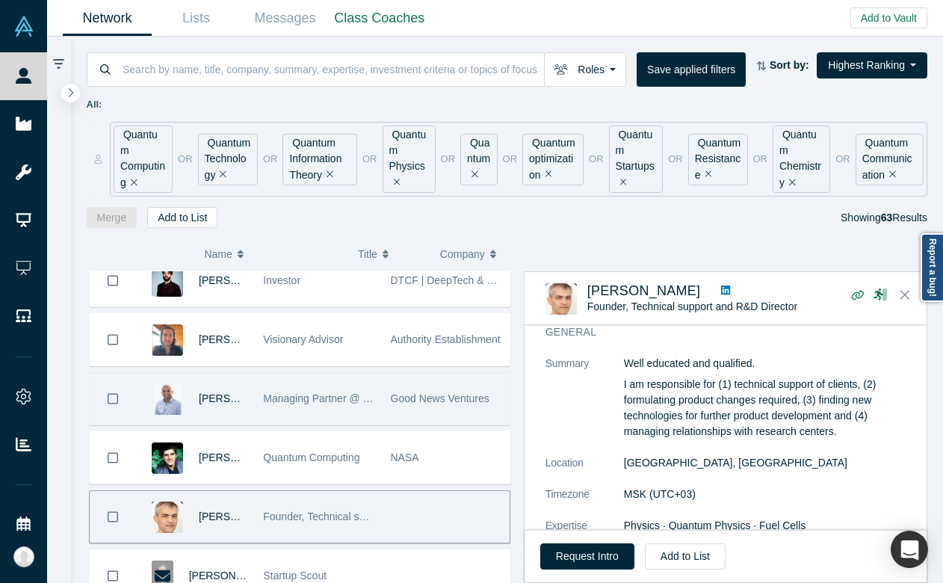
click at [289, 395] on span "Managing Partner @ Good News Ventures" at bounding box center [362, 398] width 199 height 12
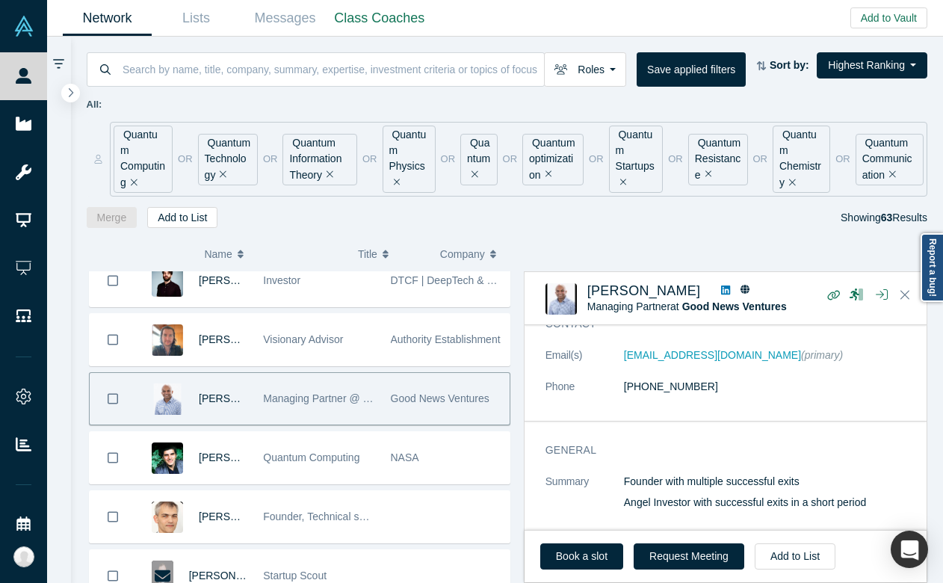
scroll to position [0, 0]
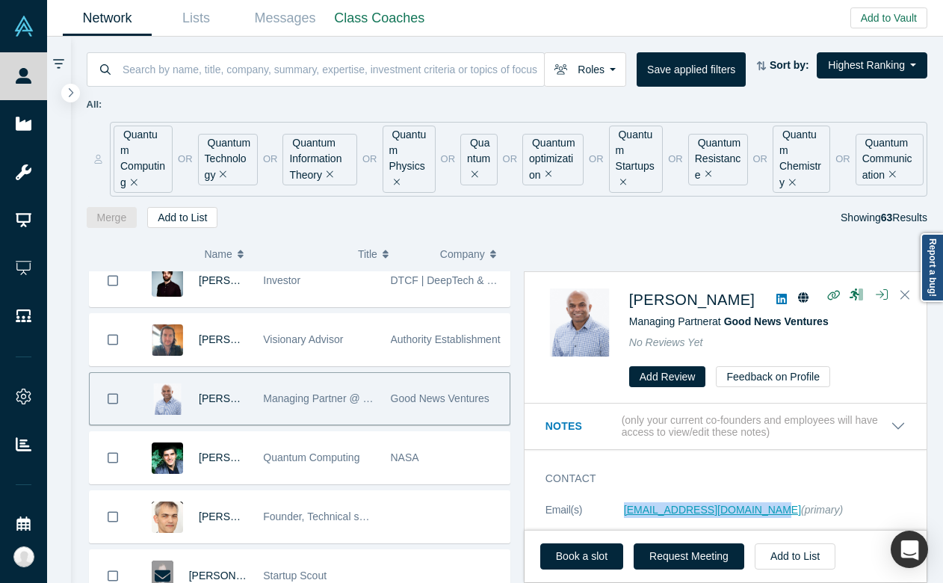
copy link "[EMAIL_ADDRESS][DOMAIN_NAME]"
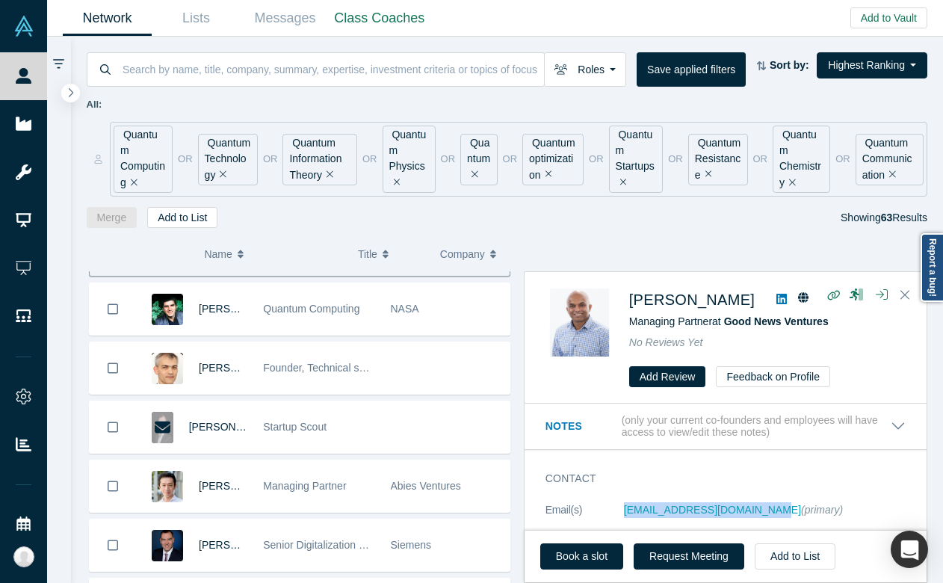
scroll to position [761, 0]
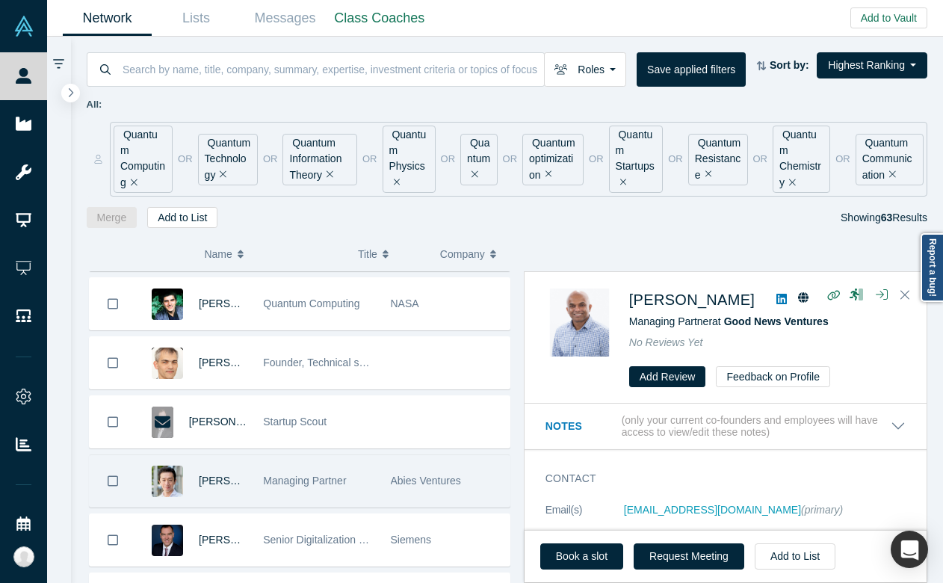
click at [253, 486] on div "[PERSON_NAME]" at bounding box center [196, 481] width 120 height 52
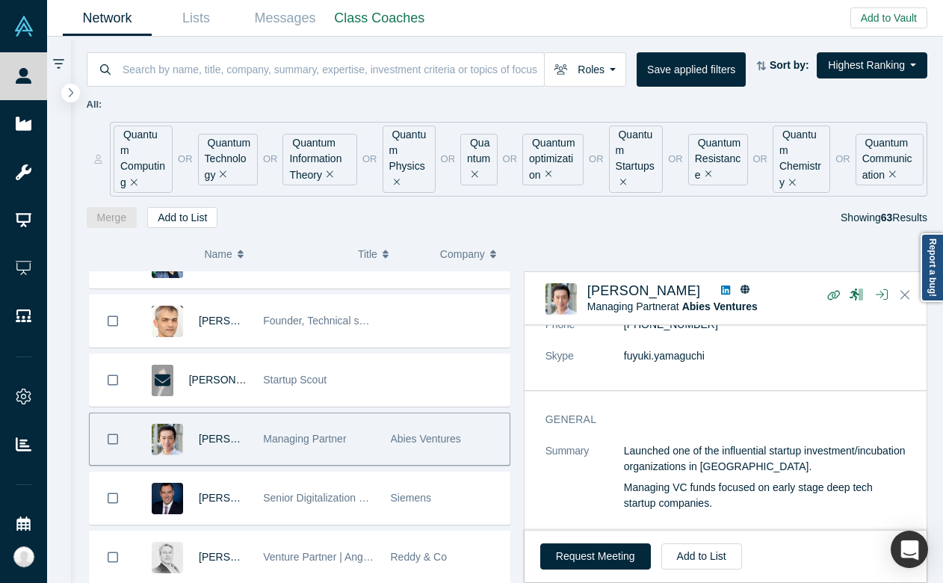
scroll to position [805, 0]
click at [299, 504] on div "Senior Digitalization Manager" at bounding box center [318, 497] width 111 height 52
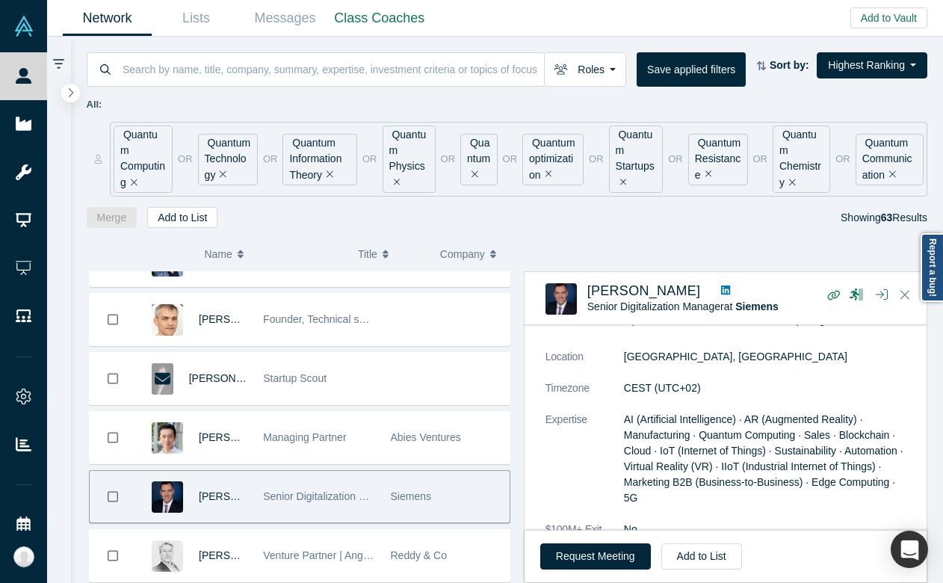
scroll to position [852, 0]
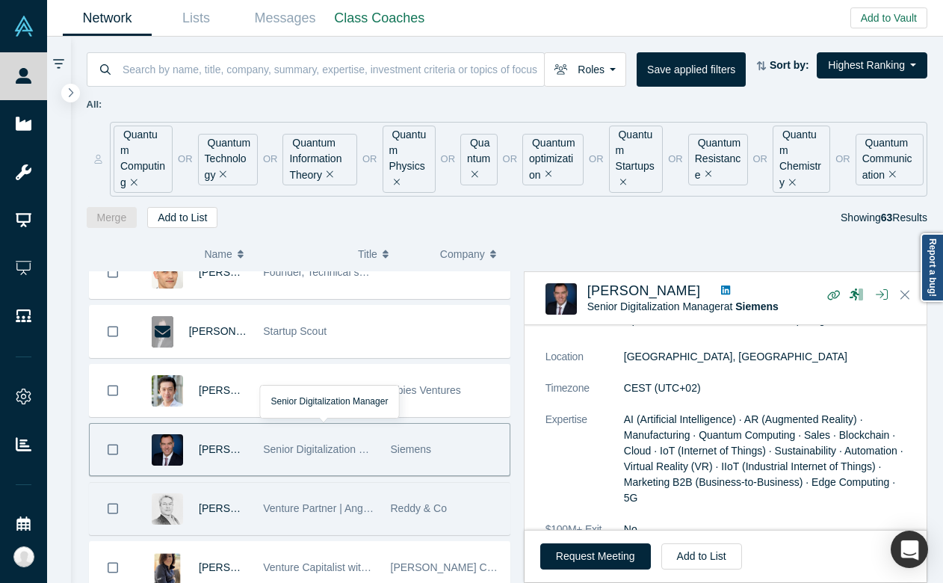
click at [343, 500] on div "Venture Partner | Angel Investor | CxO Advisor" at bounding box center [318, 509] width 111 height 52
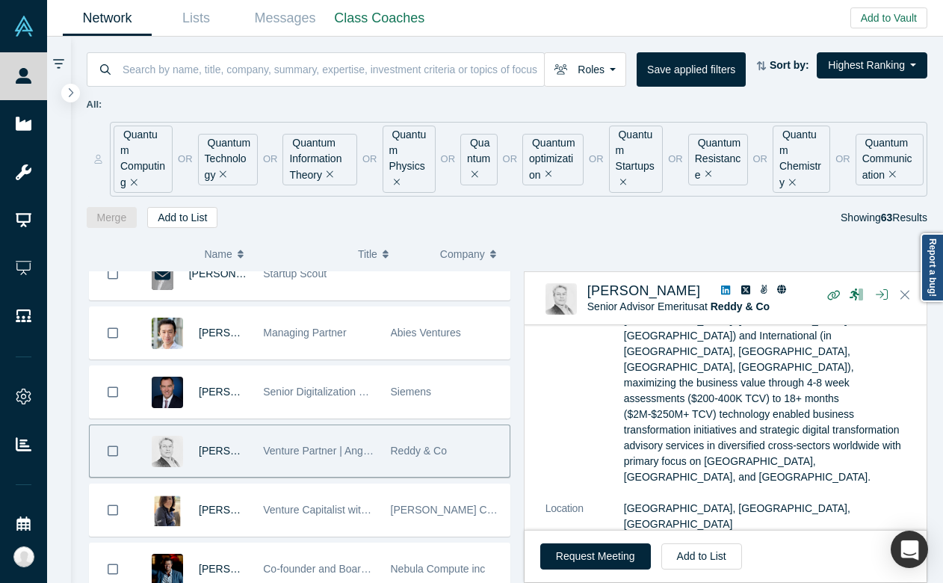
scroll to position [922, 0]
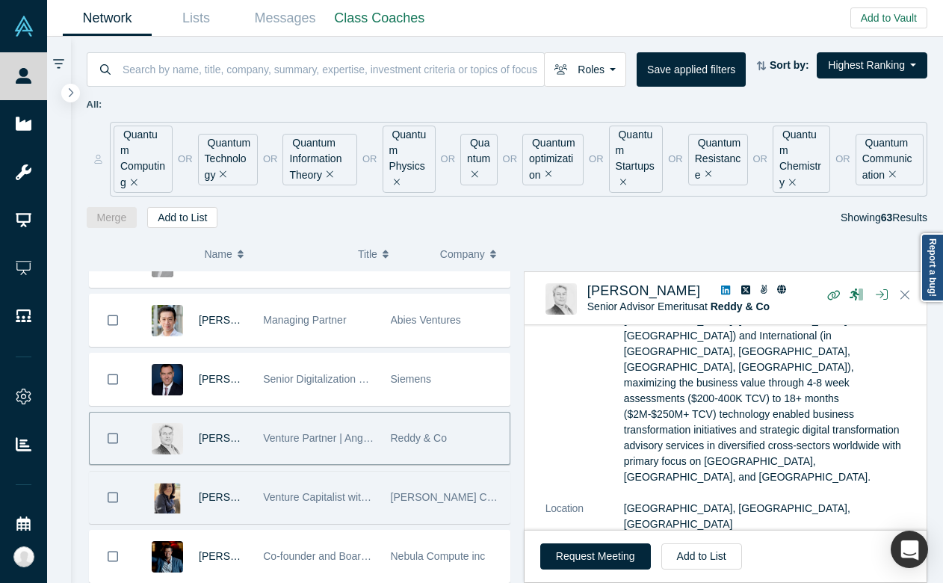
click at [264, 499] on span "Venture Capitalist with deep tech and operations background" at bounding box center [404, 497] width 282 height 12
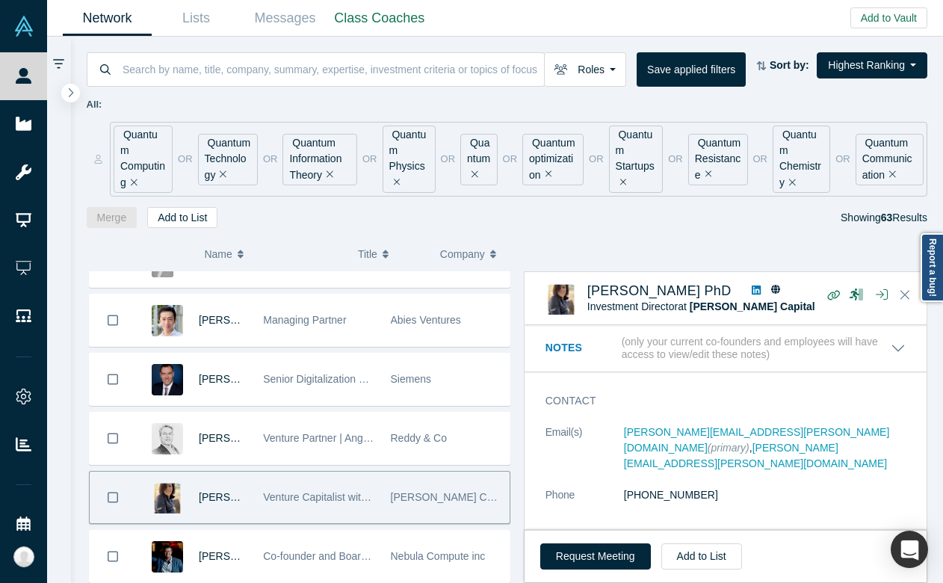
scroll to position [52, 0]
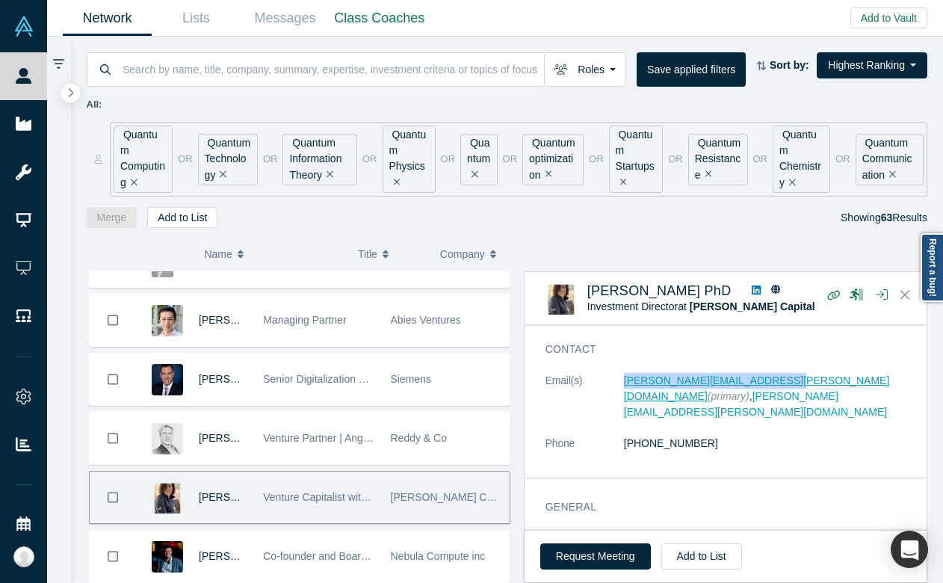
copy link "[PERSON_NAME][EMAIL_ADDRESS][PERSON_NAME][DOMAIN_NAME]"
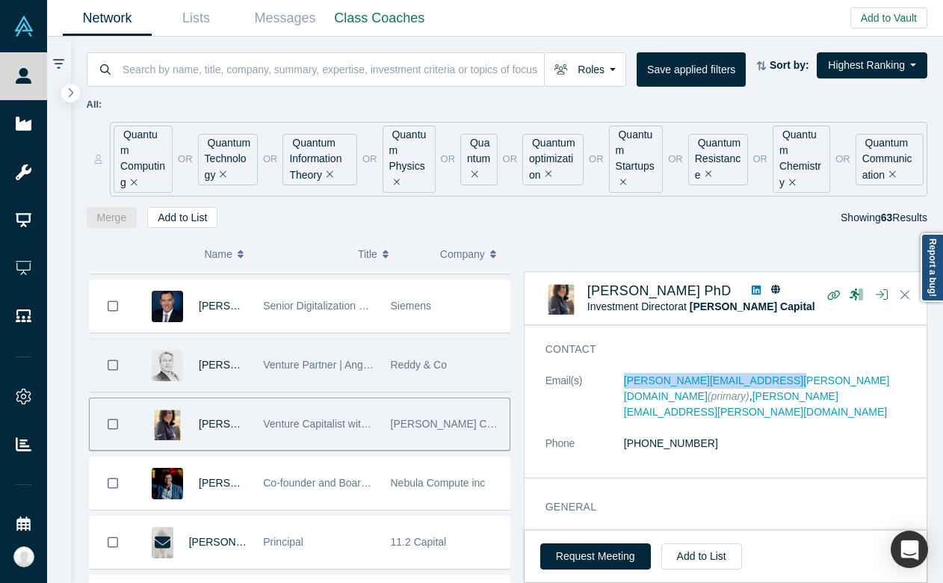
scroll to position [997, 0]
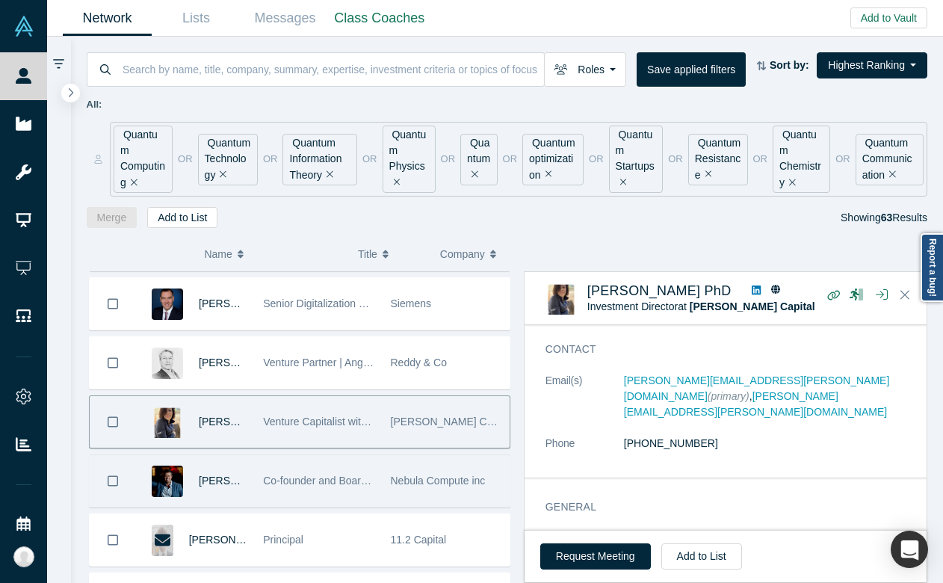
click at [320, 498] on div "Co-founder and Board Member" at bounding box center [318, 481] width 111 height 52
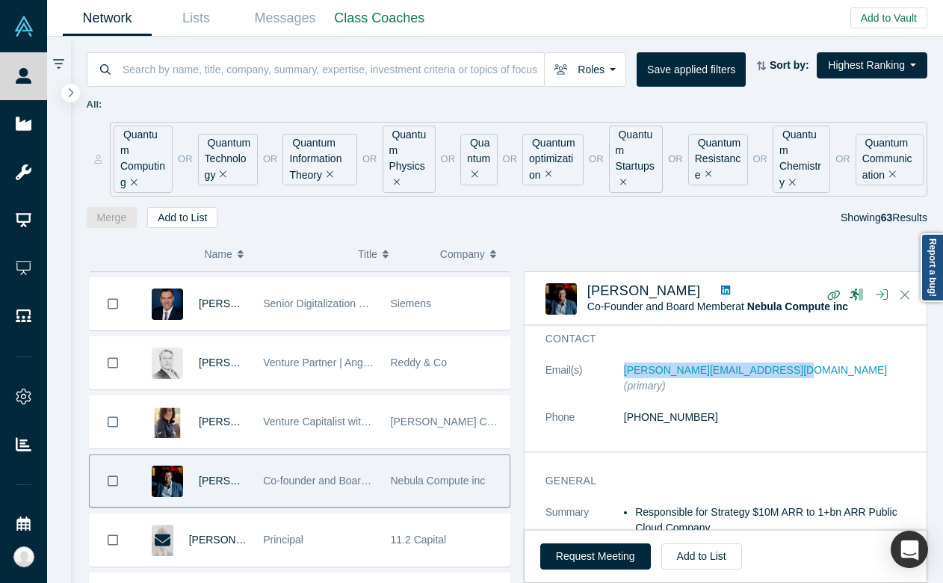
scroll to position [64, 0]
